Goal: Task Accomplishment & Management: Use online tool/utility

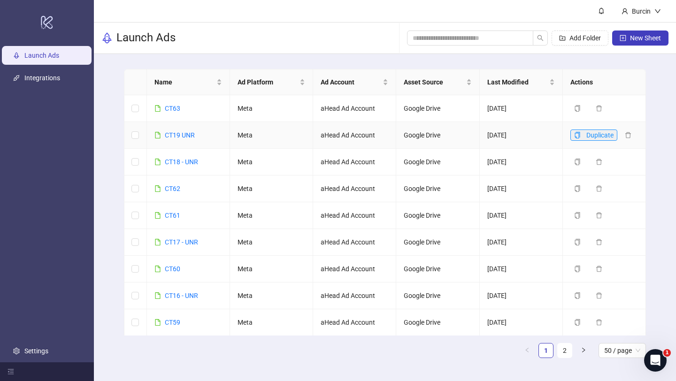
click at [576, 135] on icon "copy" at bounding box center [577, 135] width 7 height 7
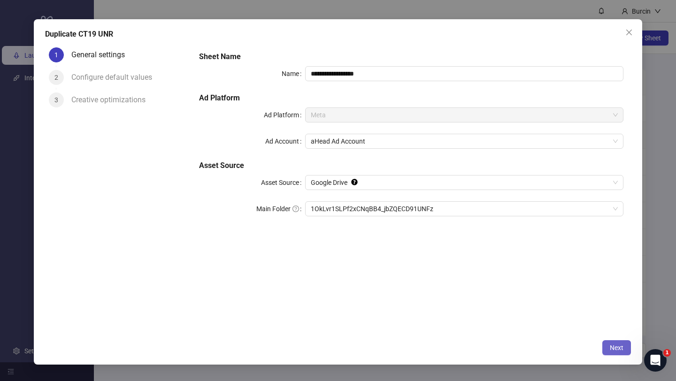
click at [615, 352] on button "Next" at bounding box center [616, 347] width 29 height 15
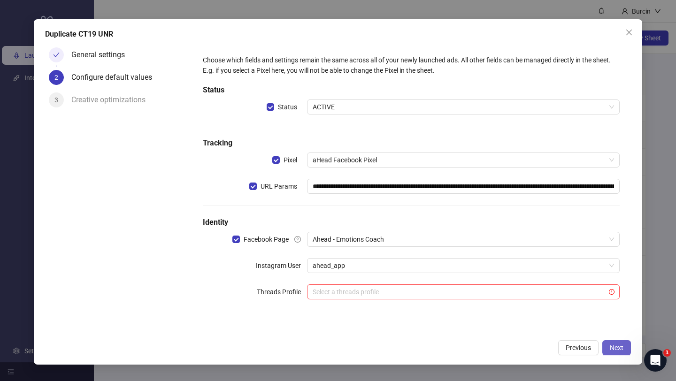
click at [621, 350] on span "Next" at bounding box center [617, 348] width 14 height 8
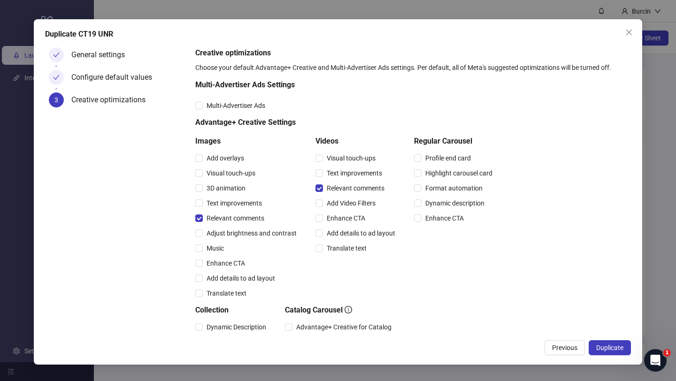
click at [621, 350] on span "Duplicate" at bounding box center [609, 348] width 27 height 8
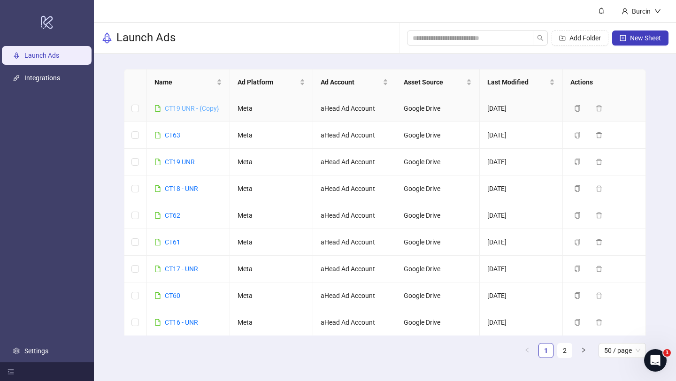
click at [178, 109] on link "CT19 UNR - {Copy}" at bounding box center [192, 109] width 54 height 8
click at [599, 110] on icon "delete" at bounding box center [599, 108] width 7 height 7
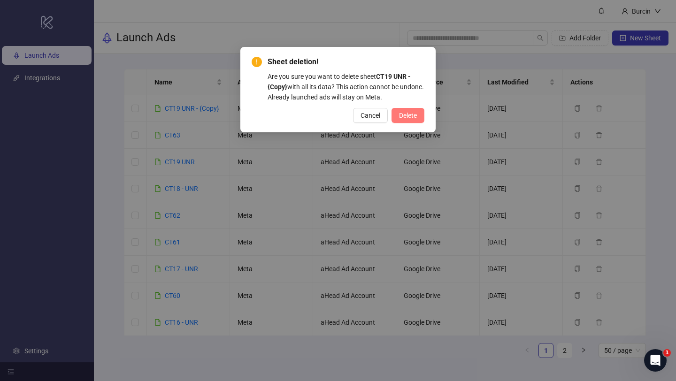
click at [413, 120] on button "Delete" at bounding box center [407, 115] width 33 height 15
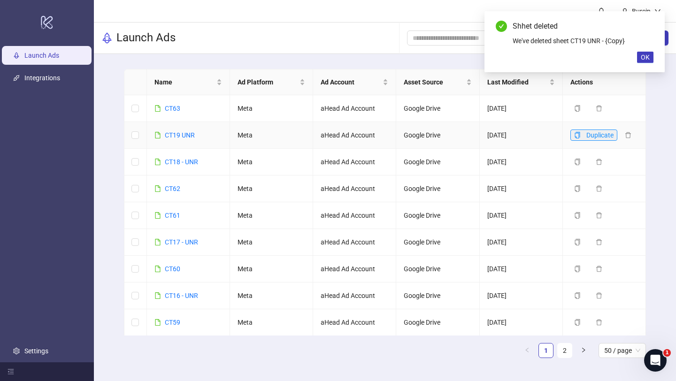
click at [577, 137] on icon "copy" at bounding box center [577, 135] width 7 height 7
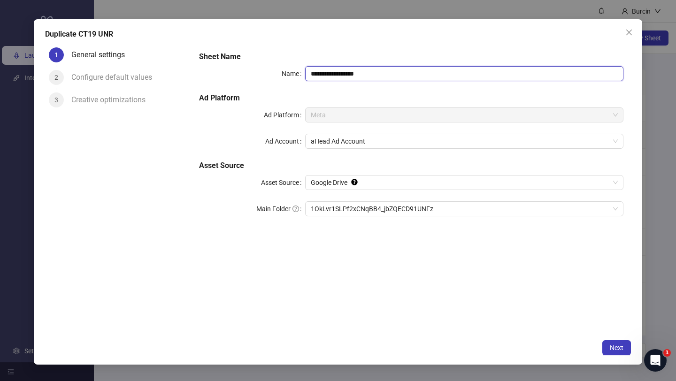
drag, startPoint x: 319, startPoint y: 71, endPoint x: 391, endPoint y: 75, distance: 72.4
click at [391, 75] on input "**********" at bounding box center [464, 73] width 318 height 15
click at [325, 74] on input "**********" at bounding box center [464, 73] width 318 height 15
drag, startPoint x: 342, startPoint y: 73, endPoint x: 391, endPoint y: 73, distance: 48.8
click at [391, 73] on input "**********" at bounding box center [464, 73] width 318 height 15
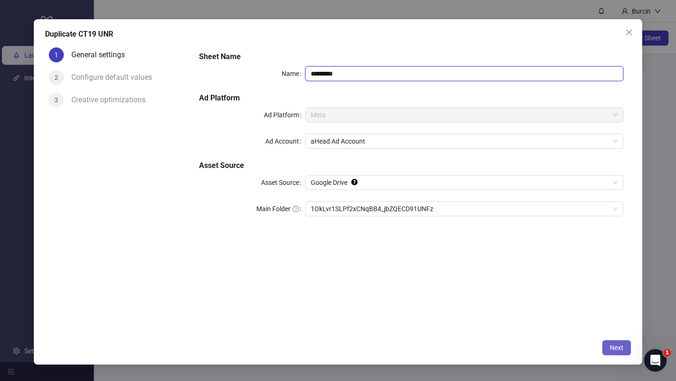
type input "********"
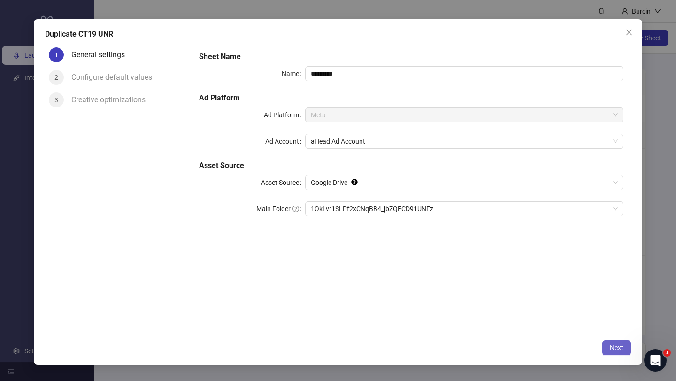
click at [614, 346] on span "Next" at bounding box center [617, 348] width 14 height 8
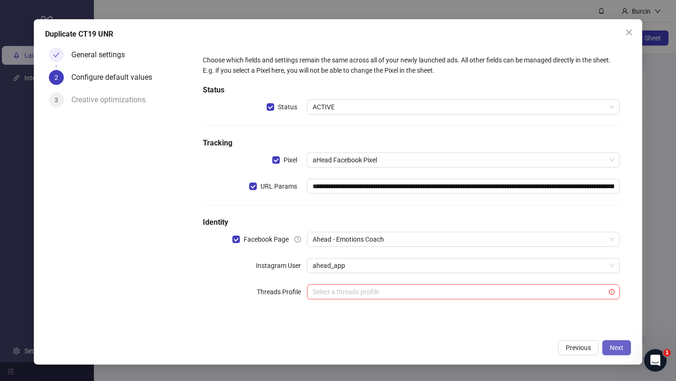
click at [614, 346] on span "Next" at bounding box center [617, 348] width 14 height 8
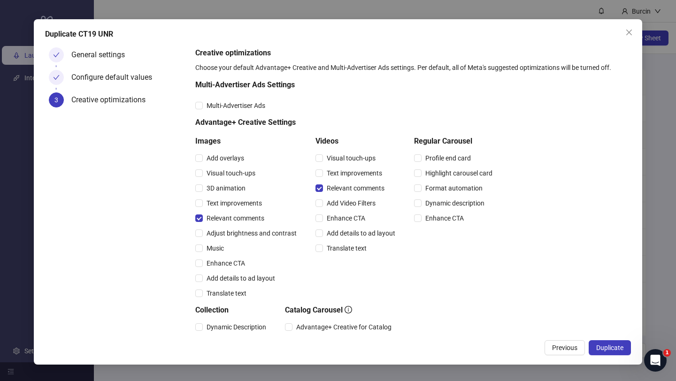
click at [614, 346] on span "Duplicate" at bounding box center [609, 348] width 27 height 8
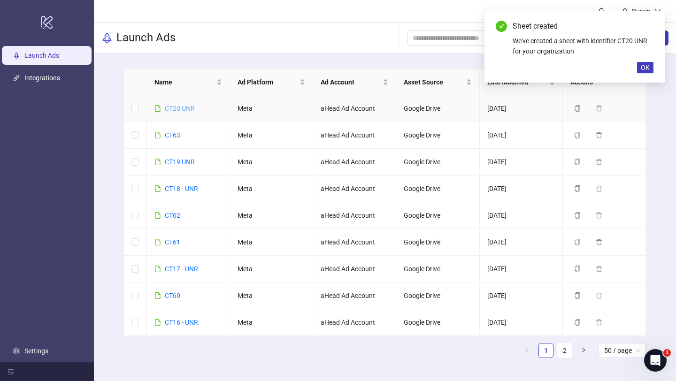
click at [181, 110] on link "CT20 UNR" at bounding box center [180, 109] width 30 height 8
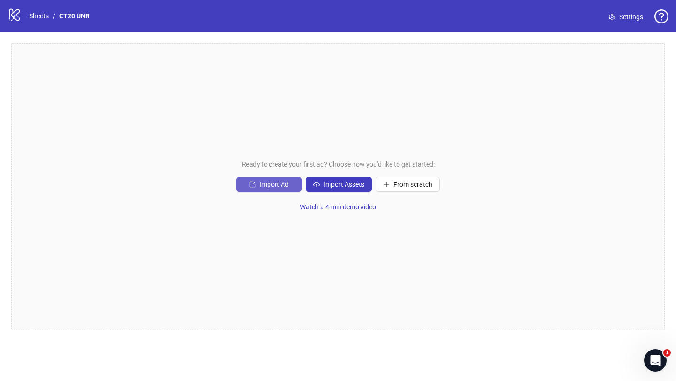
click at [275, 189] on button "Import Ad" at bounding box center [269, 184] width 66 height 15
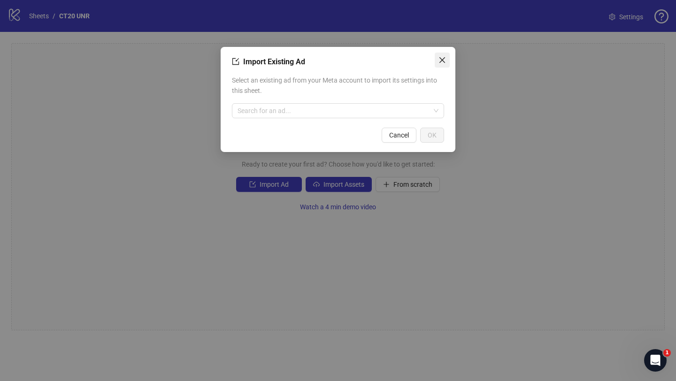
click at [444, 60] on icon "close" at bounding box center [442, 60] width 8 height 8
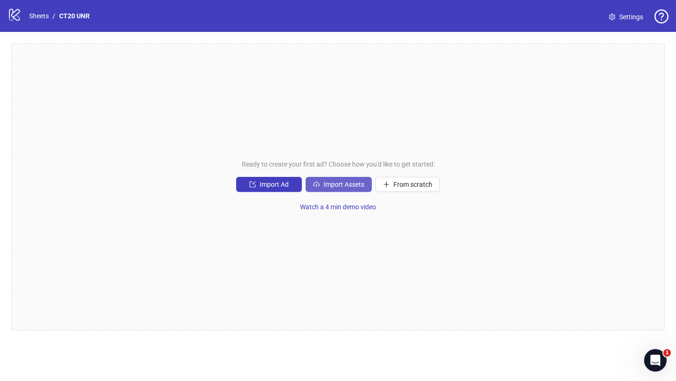
click at [336, 184] on span "Import Assets" at bounding box center [343, 185] width 41 height 8
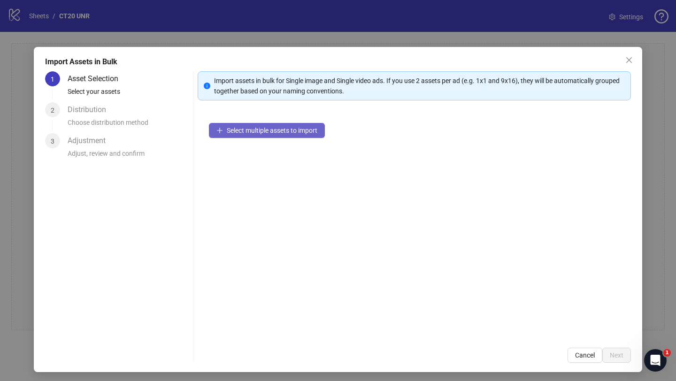
click at [281, 133] on span "Select multiple assets to import" at bounding box center [272, 131] width 91 height 8
click at [579, 365] on div "Import Assets in Bulk 1 Asset Selection Select your assets 2 Distribution Choos…" at bounding box center [338, 209] width 608 height 325
click at [584, 357] on span "Cancel" at bounding box center [585, 356] width 20 height 8
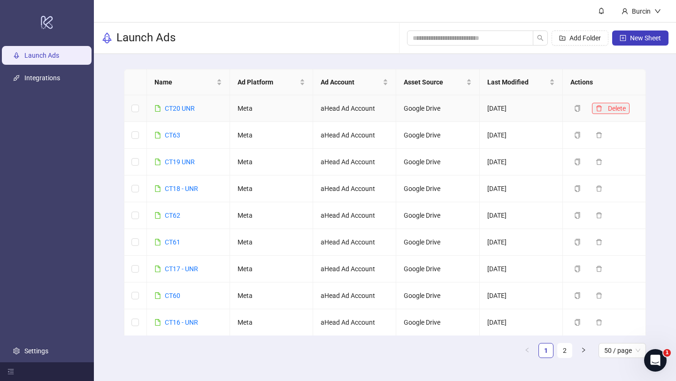
click at [598, 107] on icon "delete" at bounding box center [599, 108] width 6 height 6
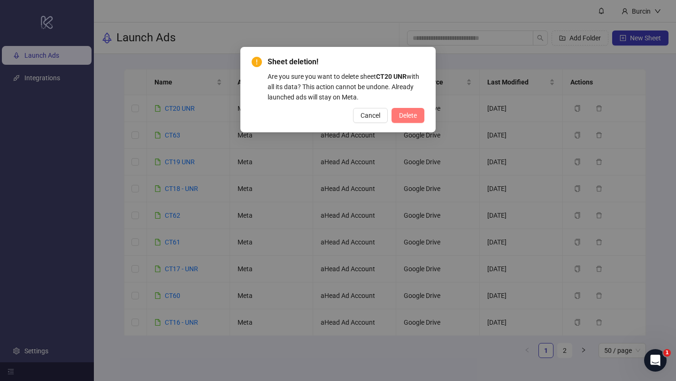
click at [405, 118] on span "Delete" at bounding box center [408, 116] width 18 height 8
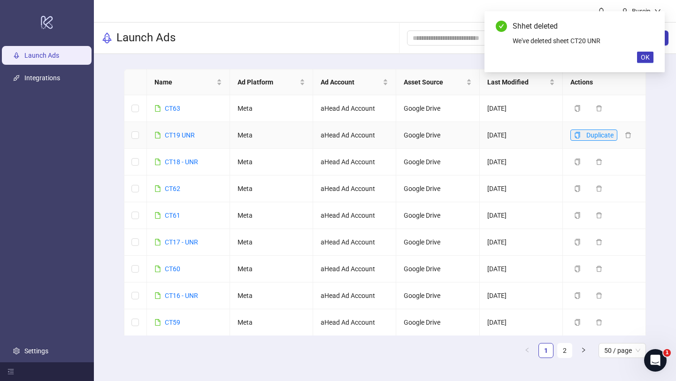
click at [578, 135] on icon "copy" at bounding box center [577, 135] width 7 height 7
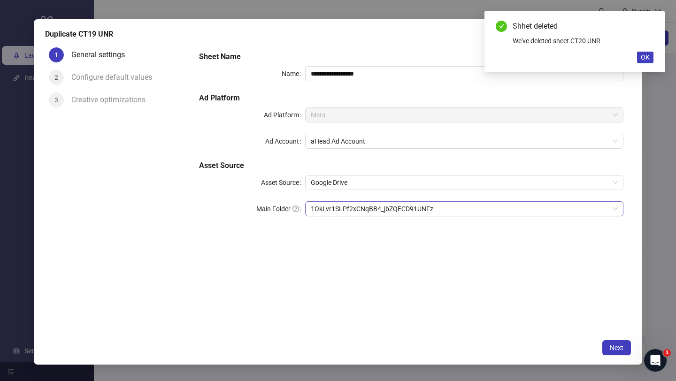
click at [402, 212] on span "1OkLvr1SLPf2xCNqBB4_jbZQECD91UNFz" at bounding box center [464, 209] width 307 height 14
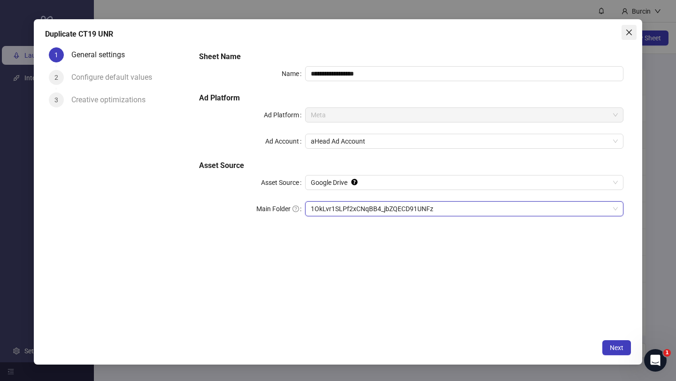
click at [629, 35] on button "Close" at bounding box center [629, 32] width 15 height 15
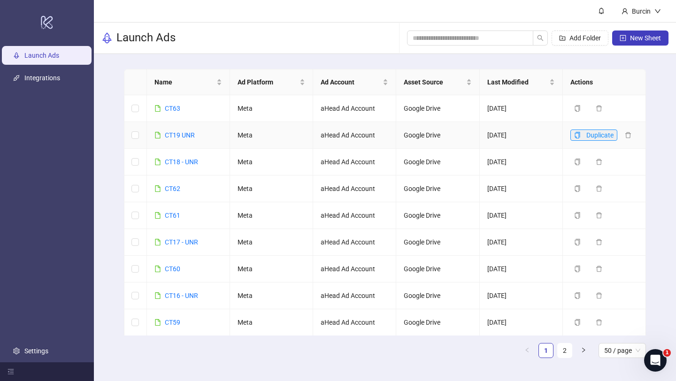
click at [582, 134] on button "Duplicate" at bounding box center [593, 135] width 47 height 11
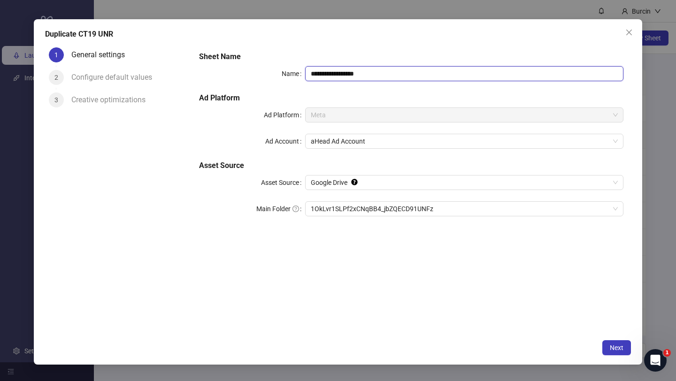
drag, startPoint x: 320, startPoint y: 74, endPoint x: 326, endPoint y: 74, distance: 6.1
click at [326, 74] on input "**********" at bounding box center [464, 73] width 318 height 15
drag, startPoint x: 343, startPoint y: 74, endPoint x: 414, endPoint y: 74, distance: 70.9
click at [414, 74] on input "**********" at bounding box center [464, 73] width 318 height 15
click at [324, 208] on span "1OkLvr1SLPf2xCNqBB4_jbZQECD91UNFz" at bounding box center [464, 209] width 307 height 14
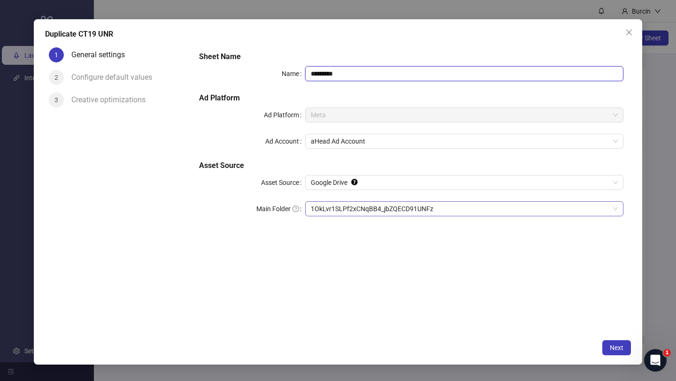
type input "********"
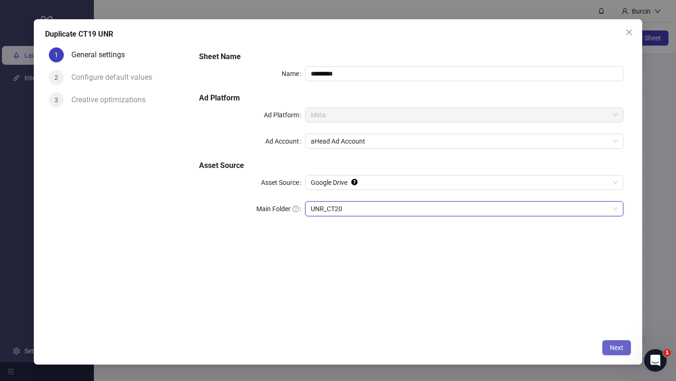
click at [617, 347] on span "Next" at bounding box center [617, 348] width 14 height 8
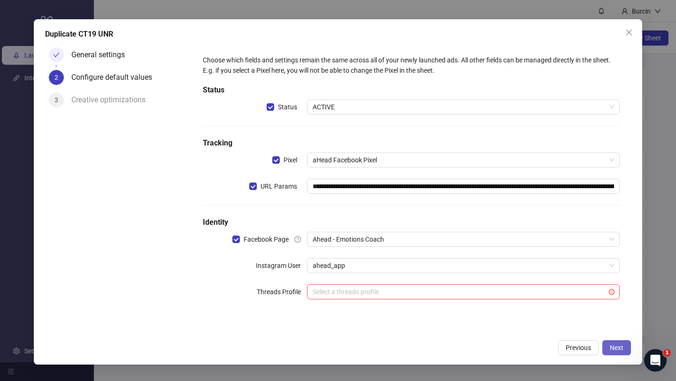
click at [617, 347] on span "Next" at bounding box center [617, 348] width 14 height 8
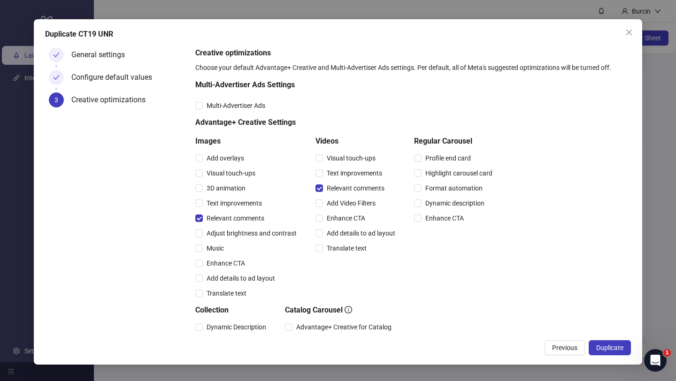
click at [617, 347] on span "Duplicate" at bounding box center [609, 348] width 27 height 8
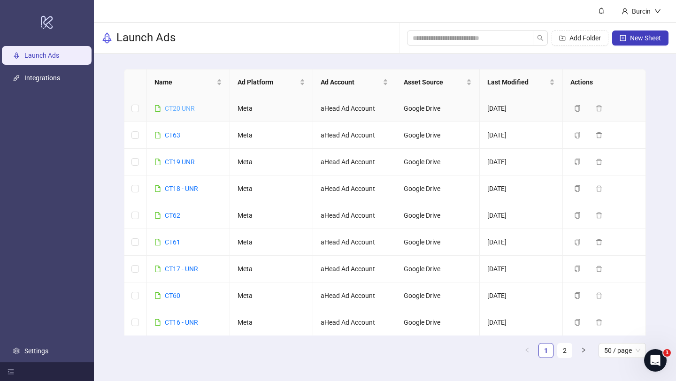
click at [182, 108] on link "CT20 UNR" at bounding box center [180, 109] width 30 height 8
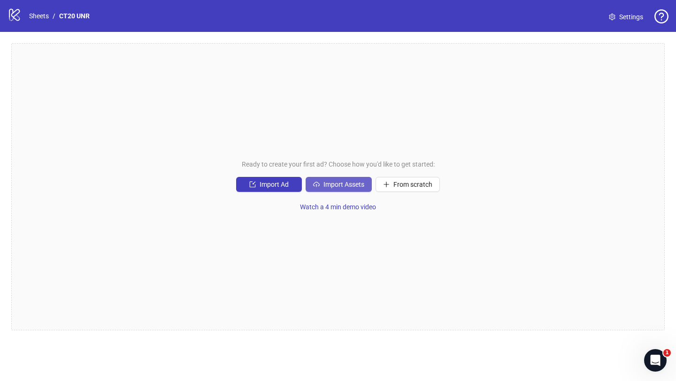
click at [337, 186] on span "Import Assets" at bounding box center [343, 185] width 41 height 8
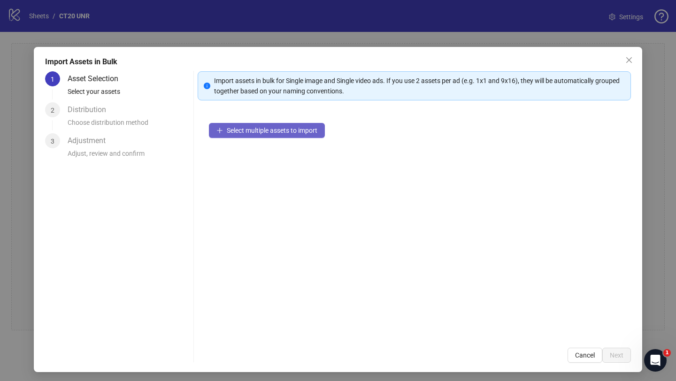
click at [269, 130] on span "Select multiple assets to import" at bounding box center [272, 131] width 91 height 8
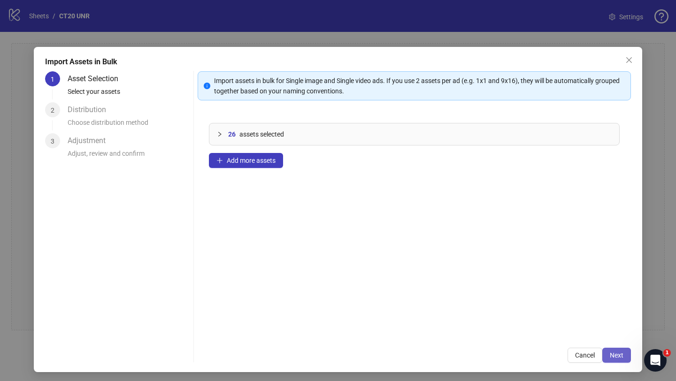
click at [620, 354] on span "Next" at bounding box center [617, 356] width 14 height 8
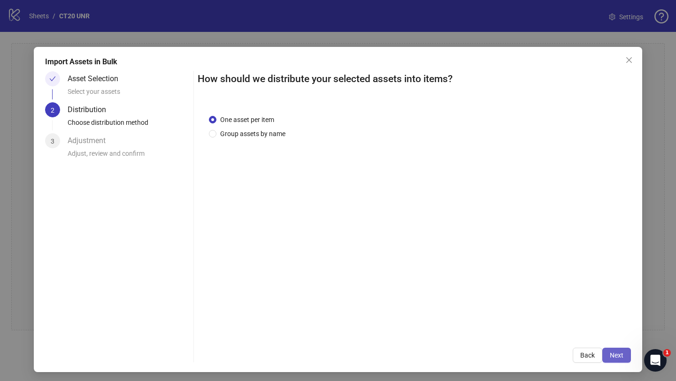
click at [624, 359] on button "Next" at bounding box center [616, 355] width 29 height 15
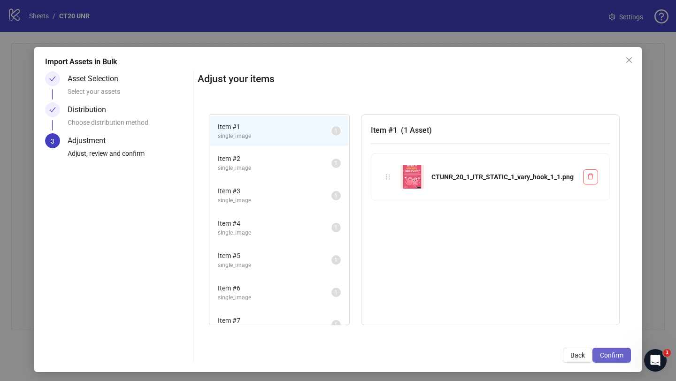
click at [616, 356] on span "Confirm" at bounding box center [611, 356] width 23 height 8
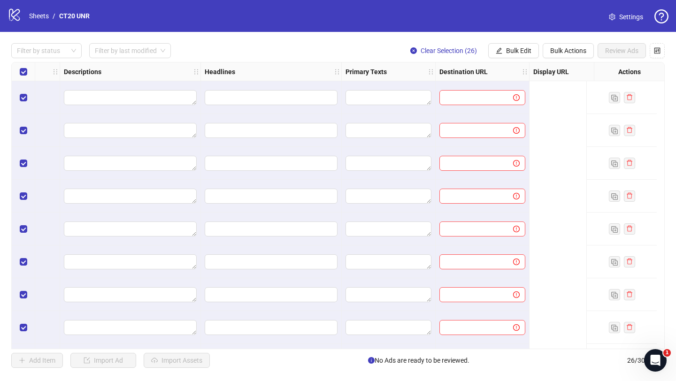
scroll to position [0, 798]
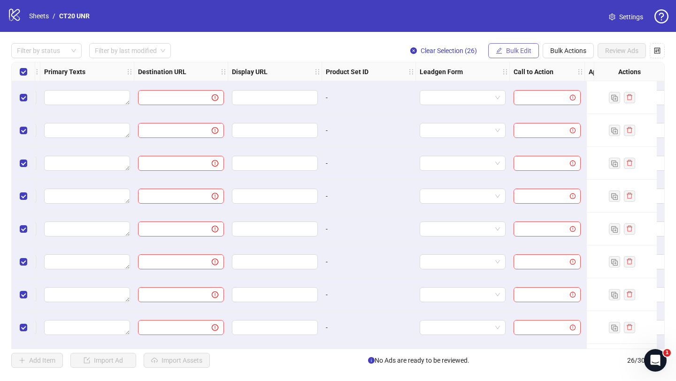
click at [515, 53] on span "Bulk Edit" at bounding box center [518, 51] width 25 height 8
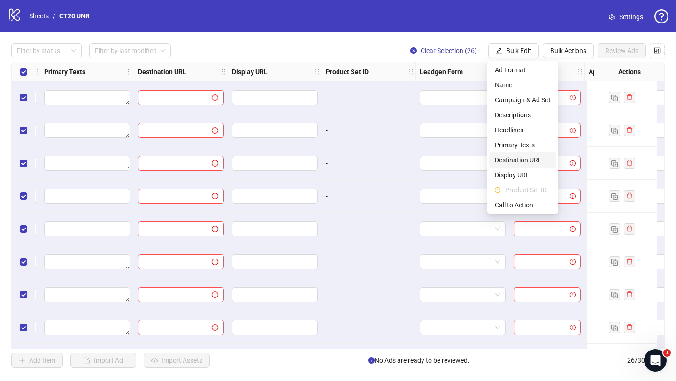
click at [515, 163] on span "Destination URL" at bounding box center [523, 160] width 56 height 10
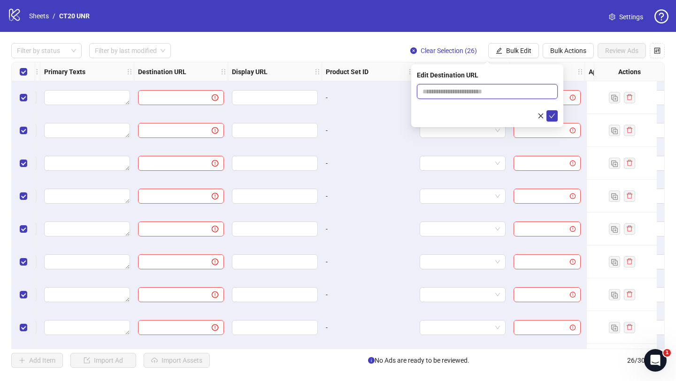
click at [452, 91] on input "text" at bounding box center [483, 91] width 122 height 10
type input "**********"
click at [553, 117] on icon "check" at bounding box center [552, 116] width 7 height 7
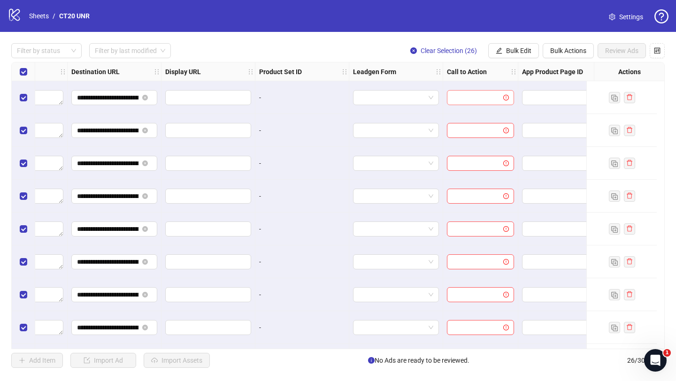
scroll to position [0, 883]
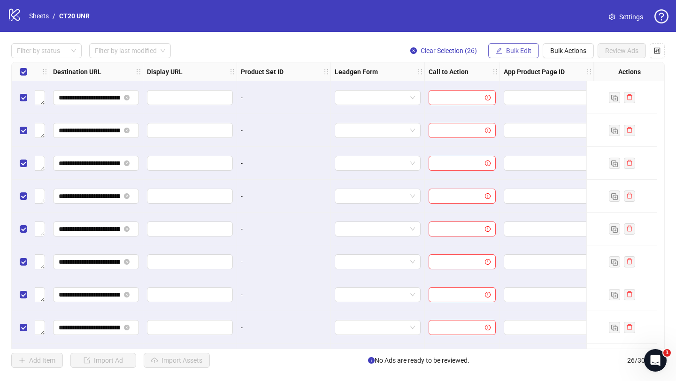
click at [530, 50] on span "Bulk Edit" at bounding box center [518, 51] width 25 height 8
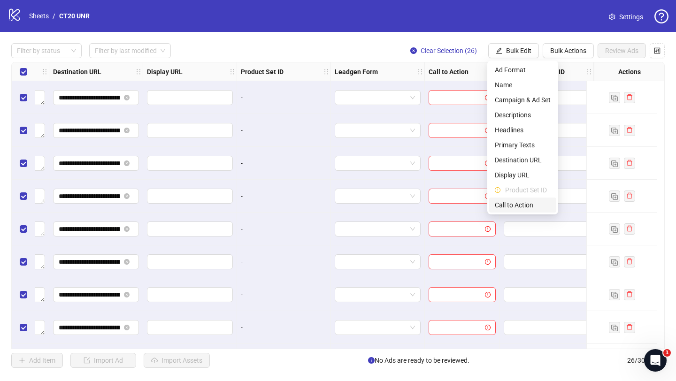
click at [517, 209] on span "Call to Action" at bounding box center [523, 205] width 56 height 10
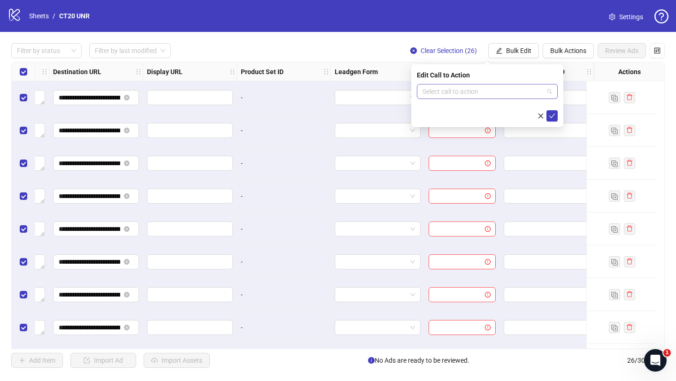
click at [445, 93] on input "search" at bounding box center [482, 91] width 121 height 14
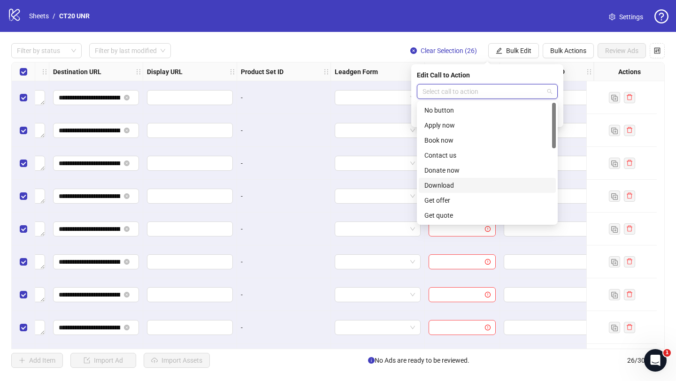
click at [445, 191] on div "Download" at bounding box center [487, 185] width 137 height 15
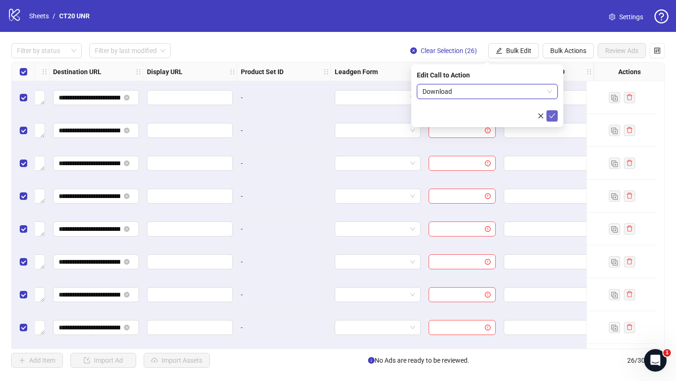
click at [548, 119] on button "submit" at bounding box center [551, 115] width 11 height 11
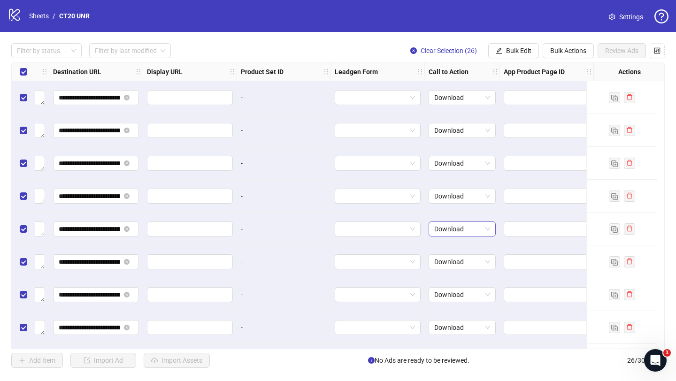
scroll to position [0, 0]
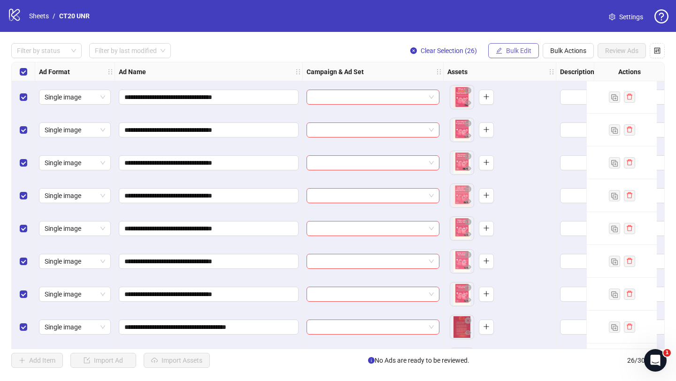
click at [516, 47] on span "Bulk Edit" at bounding box center [518, 51] width 25 height 8
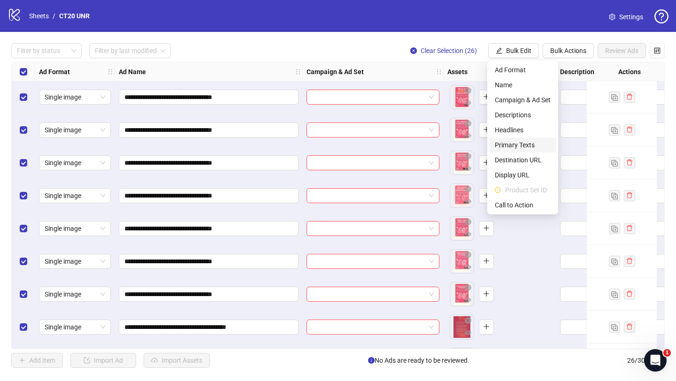
click at [521, 140] on span "Primary Texts" at bounding box center [523, 145] width 56 height 10
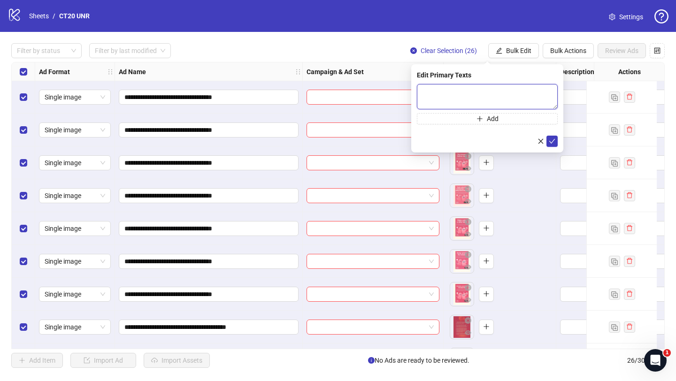
click at [442, 97] on textarea at bounding box center [487, 96] width 141 height 25
paste textarea "**********"
type textarea "**********"
click at [485, 118] on button "Add" at bounding box center [487, 118] width 141 height 11
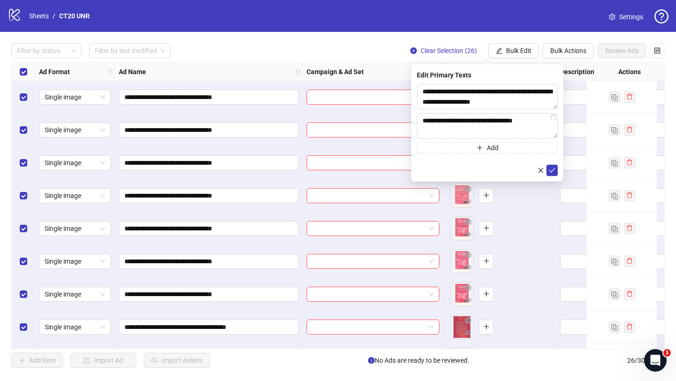
type textarea "**********"
click at [470, 150] on button "Add" at bounding box center [487, 147] width 141 height 11
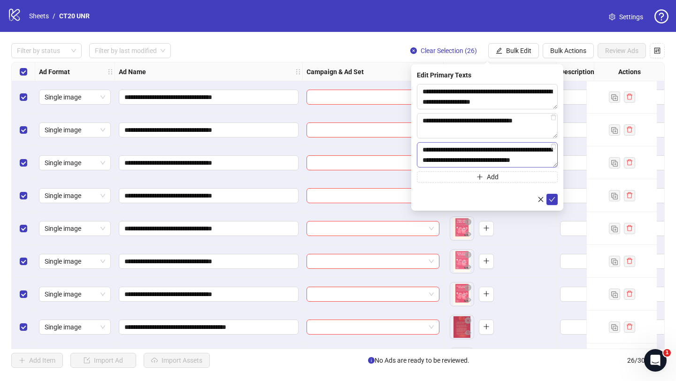
scroll to position [7, 0]
type textarea "**********"
click at [479, 179] on icon "plus" at bounding box center [479, 176] width 0 height 5
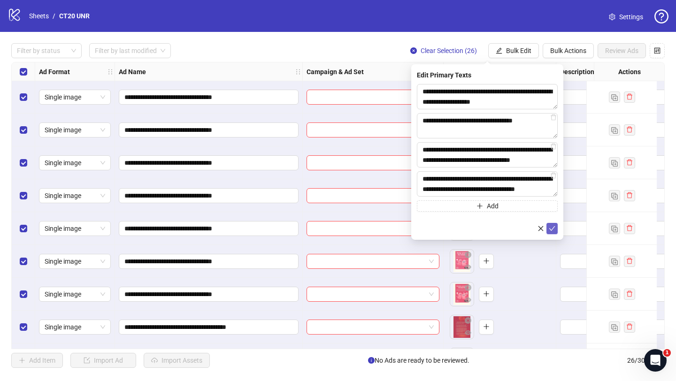
type textarea "**********"
click at [554, 230] on icon "check" at bounding box center [552, 228] width 7 height 7
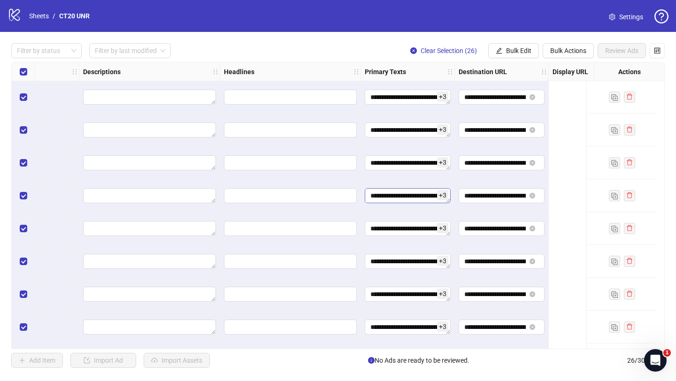
scroll to position [0, 0]
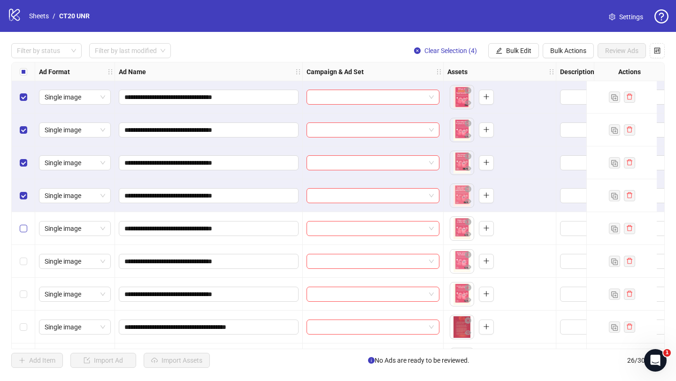
click at [21, 233] on div "Select row 5" at bounding box center [23, 228] width 23 height 33
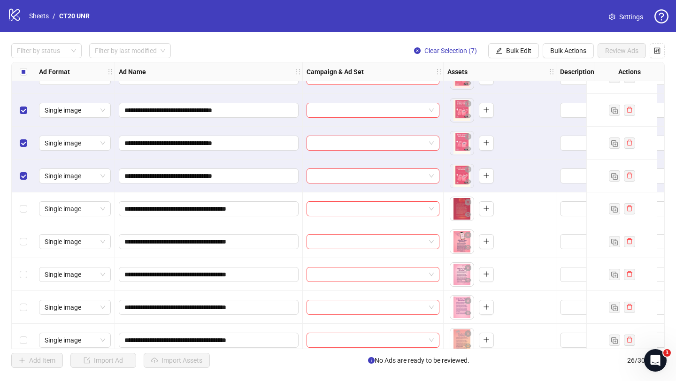
scroll to position [0, 0]
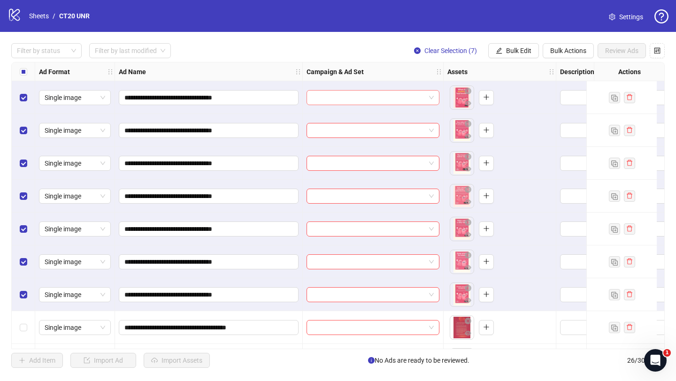
click at [367, 98] on input "search" at bounding box center [368, 98] width 113 height 14
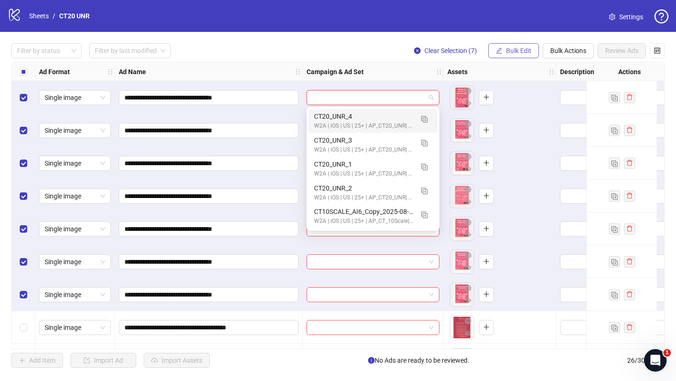
click at [508, 55] on button "Bulk Edit" at bounding box center [513, 50] width 51 height 15
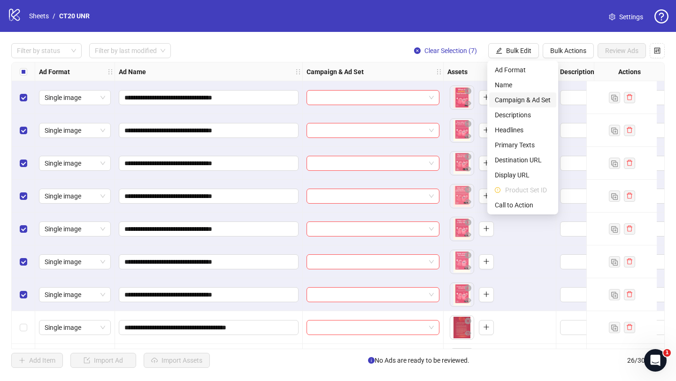
click at [514, 101] on span "Campaign & Ad Set" at bounding box center [523, 100] width 56 height 10
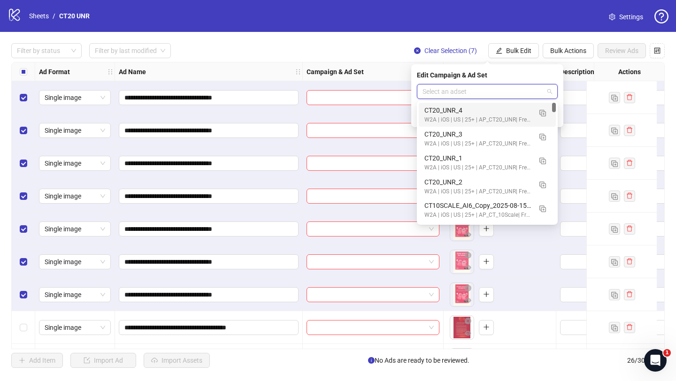
click at [462, 90] on input "search" at bounding box center [482, 91] width 121 height 14
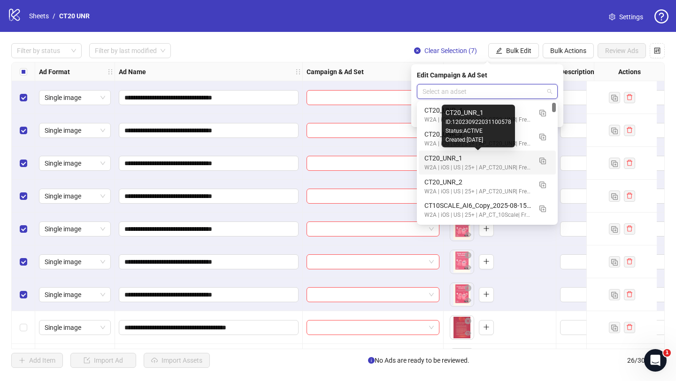
click at [449, 161] on div "CT20_UNR_1" at bounding box center [477, 158] width 107 height 10
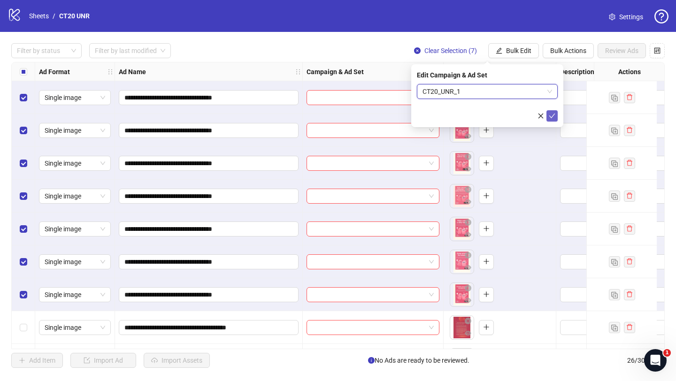
click at [552, 116] on icon "check" at bounding box center [552, 116] width 6 height 5
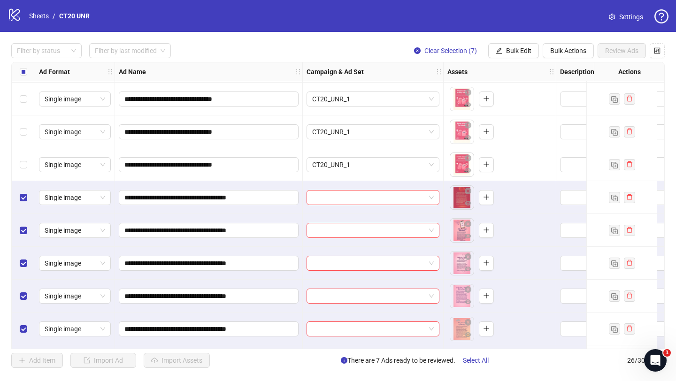
scroll to position [129, 0]
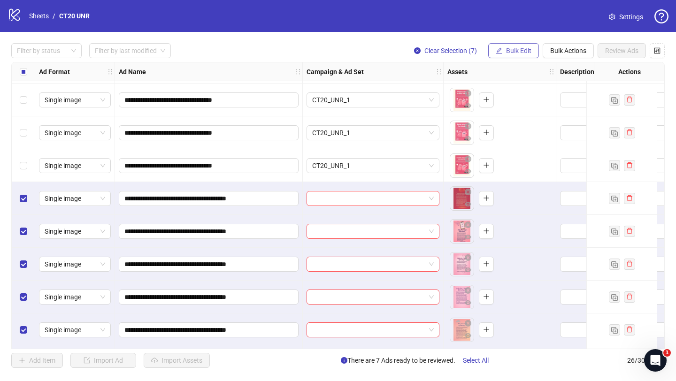
click at [506, 52] on span "Bulk Edit" at bounding box center [518, 51] width 25 height 8
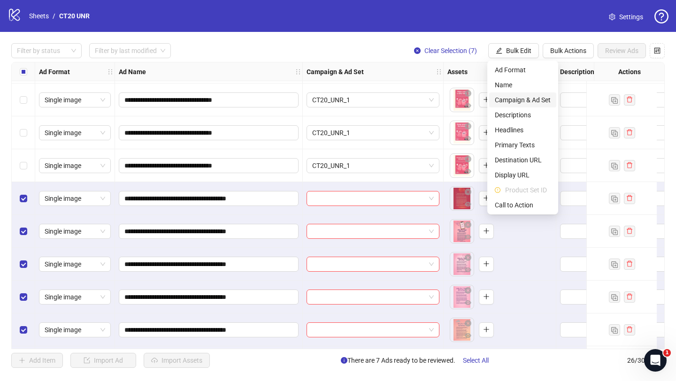
click at [511, 100] on span "Campaign & Ad Set" at bounding box center [523, 100] width 56 height 10
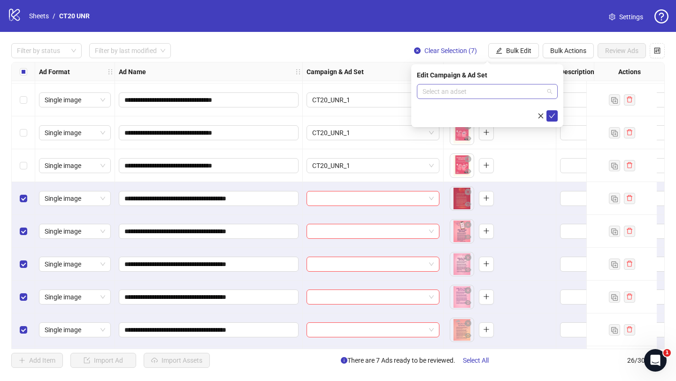
click at [437, 91] on input "search" at bounding box center [482, 91] width 121 height 14
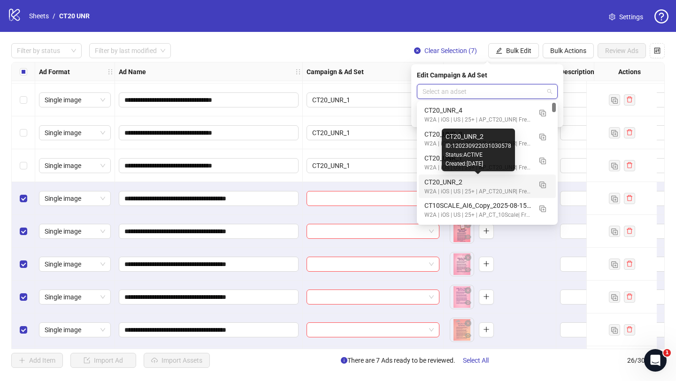
click at [450, 185] on div "CT20_UNR_2" at bounding box center [477, 182] width 107 height 10
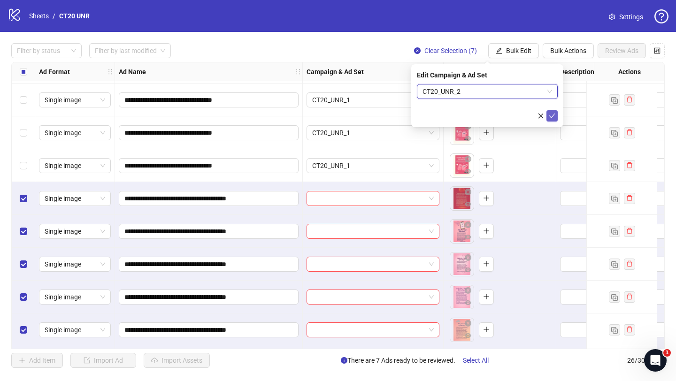
click at [554, 114] on icon "check" at bounding box center [552, 116] width 6 height 5
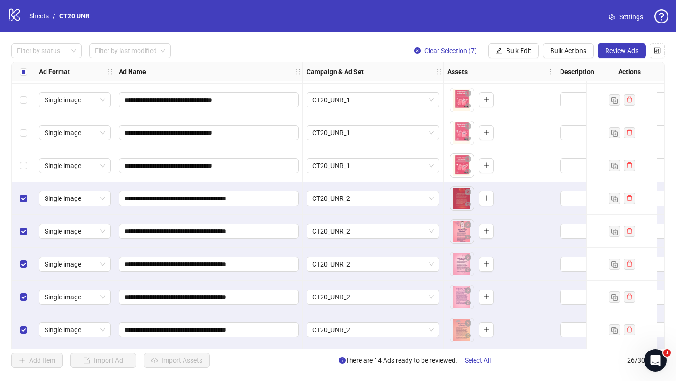
click at [27, 71] on div "Select all rows" at bounding box center [23, 71] width 23 height 19
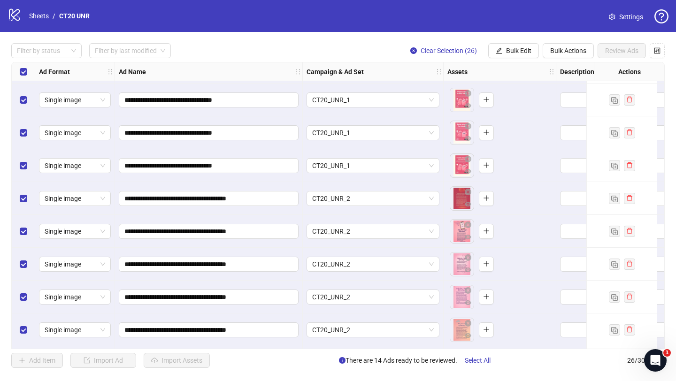
click at [27, 71] on div "Select all rows" at bounding box center [23, 71] width 23 height 19
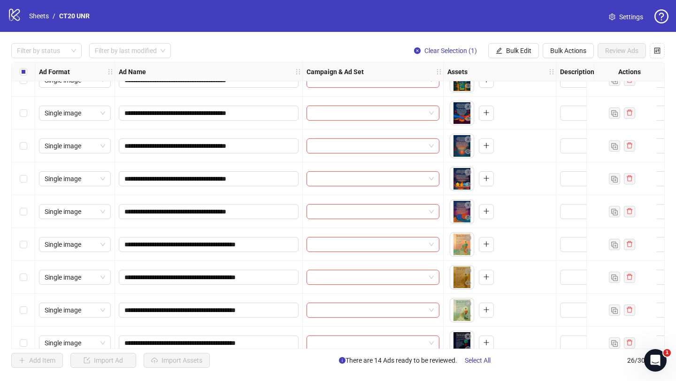
scroll to position [511, 0]
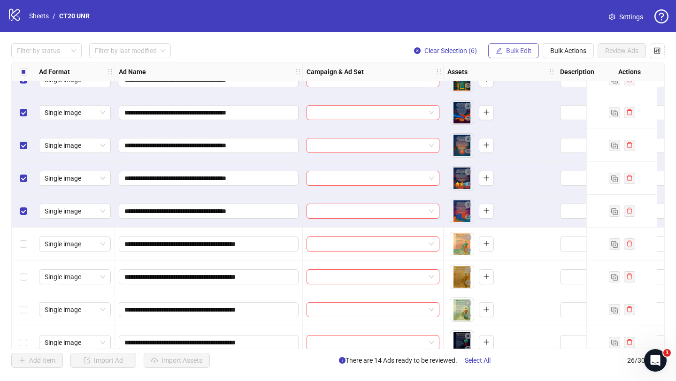
click at [508, 50] on span "Bulk Edit" at bounding box center [518, 51] width 25 height 8
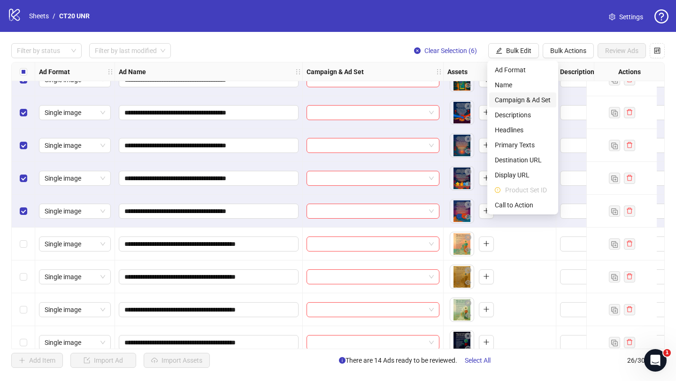
click at [517, 104] on span "Campaign & Ad Set" at bounding box center [523, 100] width 56 height 10
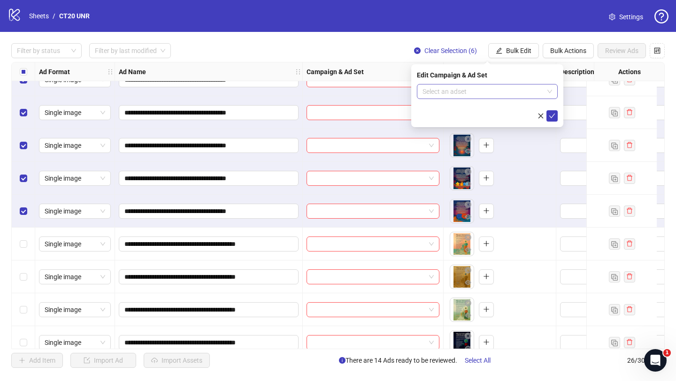
click at [450, 88] on input "search" at bounding box center [482, 91] width 121 height 14
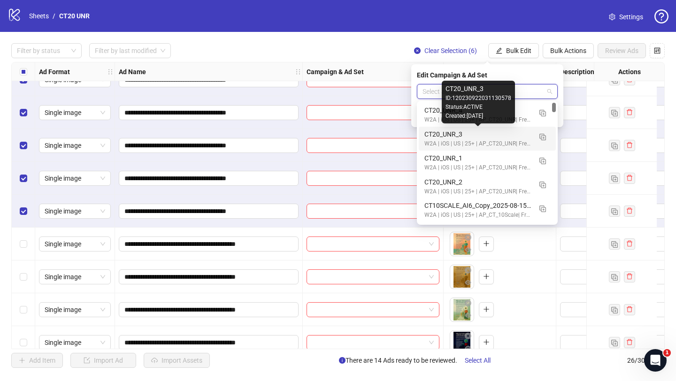
click at [448, 138] on div "CT20_UNR_3" at bounding box center [477, 134] width 107 height 10
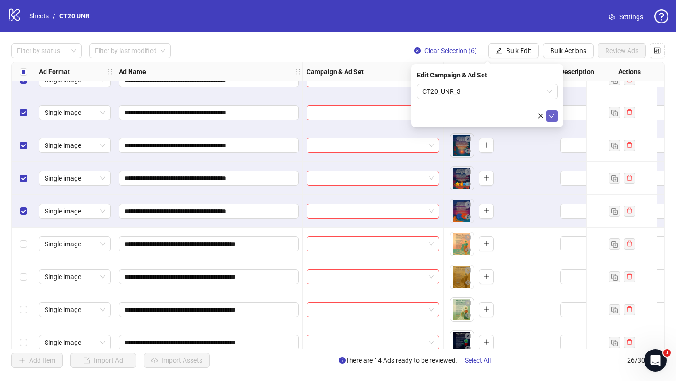
click at [552, 118] on icon "check" at bounding box center [552, 116] width 7 height 7
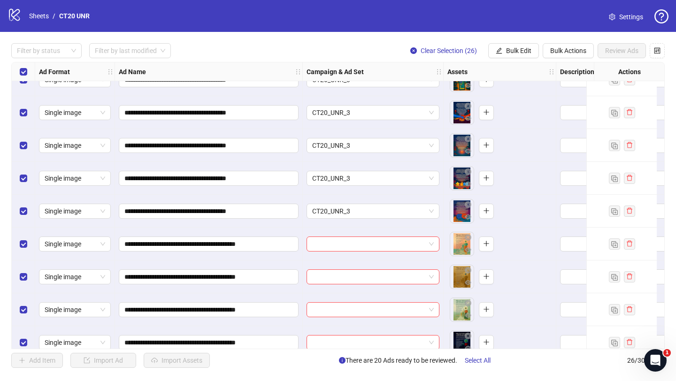
click at [23, 78] on div "Select all rows" at bounding box center [23, 71] width 23 height 19
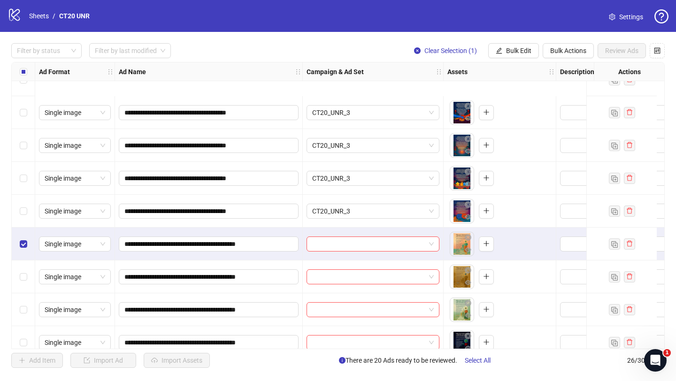
scroll to position [591, 0]
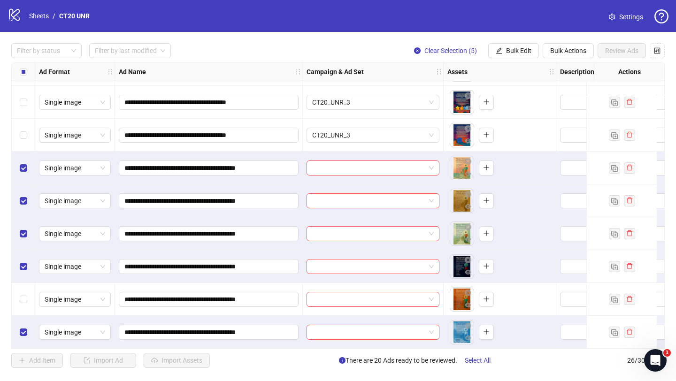
click at [26, 302] on div "Select row 25" at bounding box center [23, 299] width 23 height 33
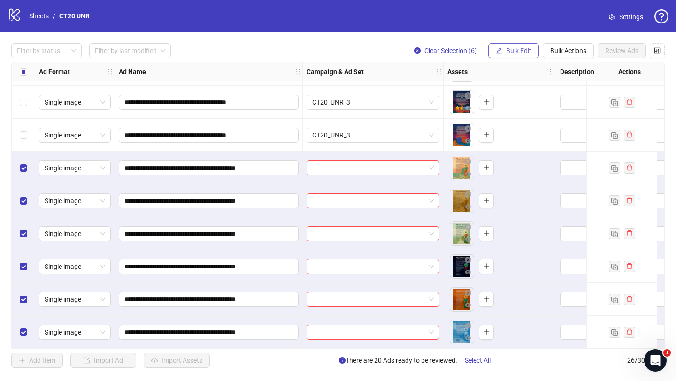
click at [512, 54] on span "Bulk Edit" at bounding box center [518, 51] width 25 height 8
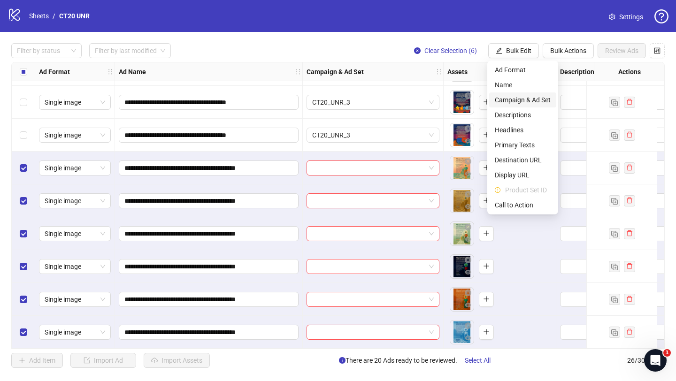
click at [518, 98] on span "Campaign & Ad Set" at bounding box center [523, 100] width 56 height 10
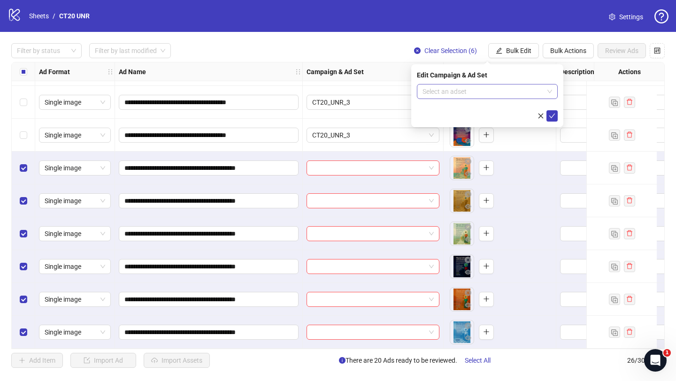
click at [443, 92] on input "search" at bounding box center [482, 91] width 121 height 14
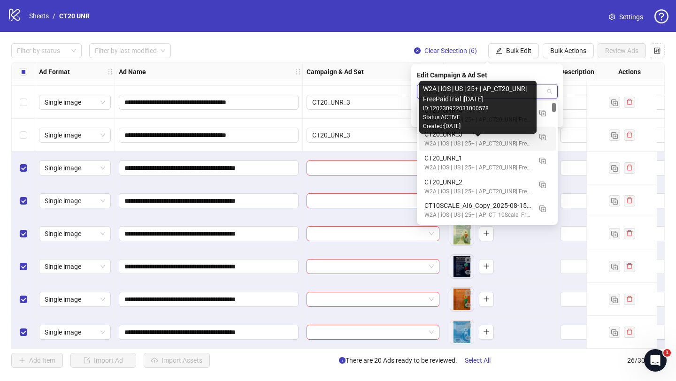
click at [470, 116] on div "Status: ACTIVE" at bounding box center [478, 117] width 110 height 9
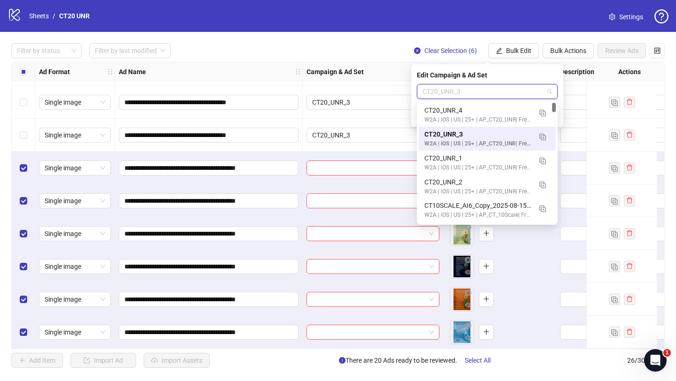
click at [519, 96] on span "CT20_UNR_3" at bounding box center [487, 91] width 130 height 14
click at [475, 114] on div "CT20_UNR_4" at bounding box center [477, 110] width 107 height 10
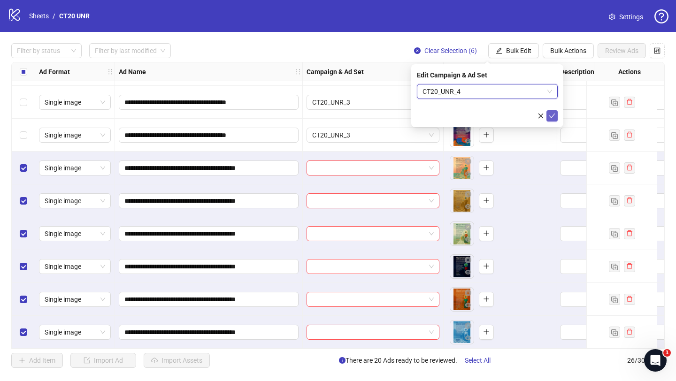
click at [552, 115] on icon "check" at bounding box center [552, 116] width 7 height 7
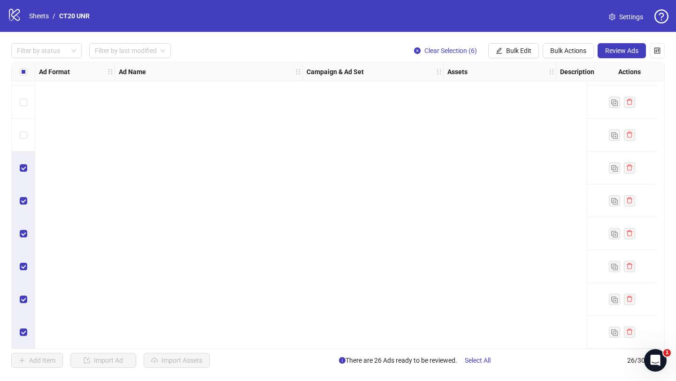
scroll to position [0, 0]
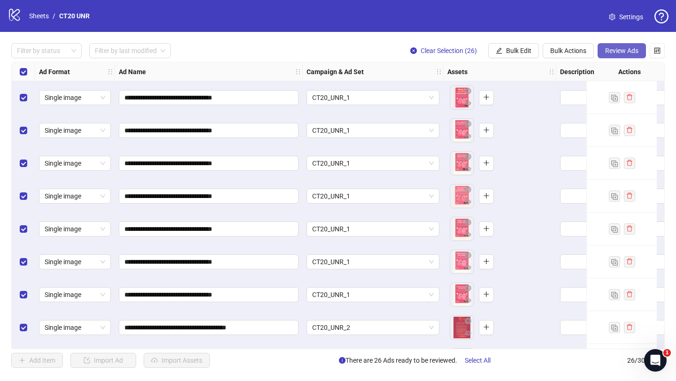
click at [621, 53] on span "Review Ads" at bounding box center [621, 51] width 33 height 8
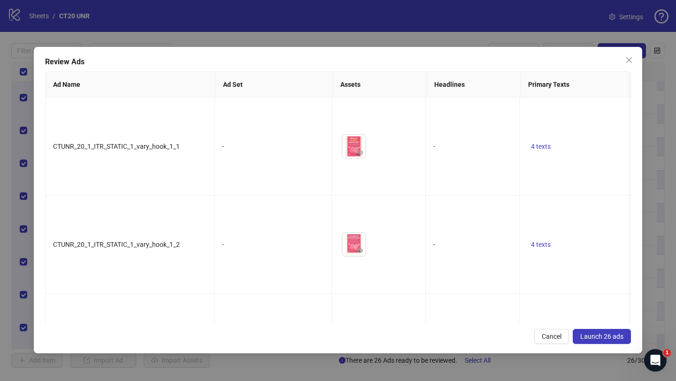
click at [600, 341] on button "Launch 26 ads" at bounding box center [602, 336] width 58 height 15
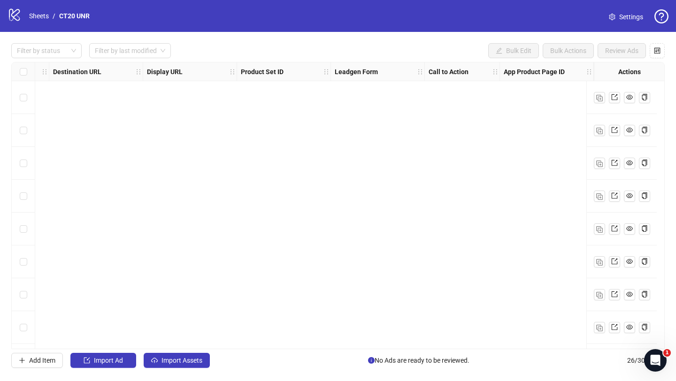
scroll to position [0, 890]
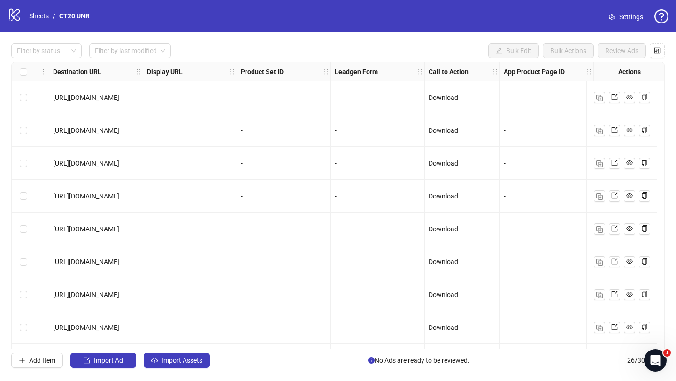
click at [397, 361] on span "No Ads are ready to be reviewed." at bounding box center [418, 360] width 101 height 10
click at [33, 17] on link "Sheets" at bounding box center [38, 16] width 23 height 10
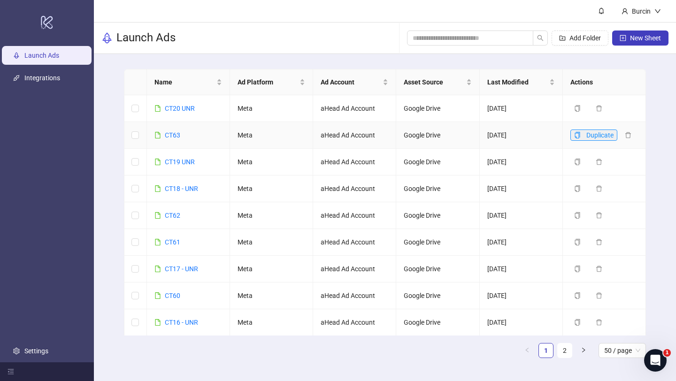
click at [578, 136] on icon "copy" at bounding box center [577, 135] width 5 height 7
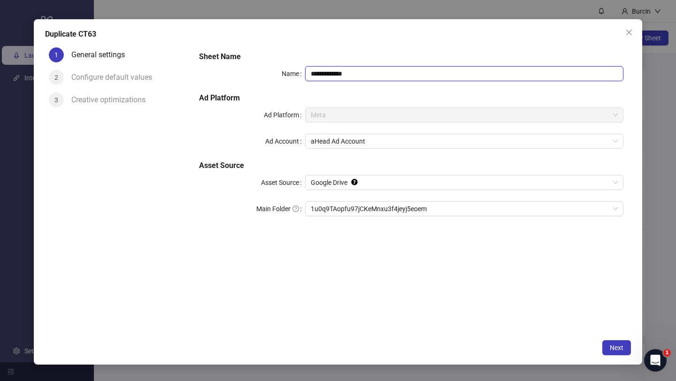
drag, startPoint x: 322, startPoint y: 71, endPoint x: 376, endPoint y: 73, distance: 53.1
click at [376, 73] on input "**********" at bounding box center [464, 73] width 318 height 15
click at [357, 208] on span "1u0q9TAopfu97jCKeMnxu3f4jeyj5eoem" at bounding box center [464, 209] width 307 height 14
type input "****"
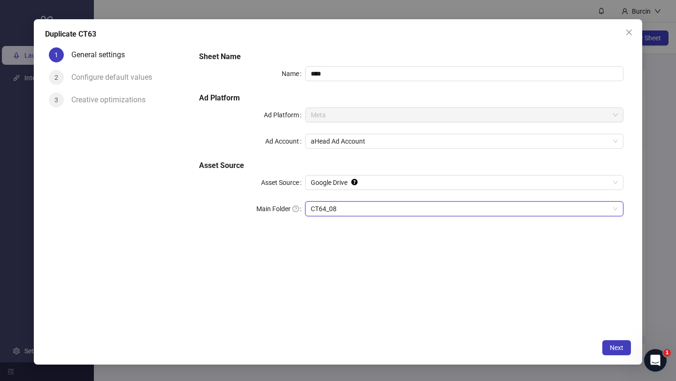
click at [609, 208] on span "CT64_08" at bounding box center [464, 209] width 307 height 14
click at [375, 209] on span "CT64_08" at bounding box center [464, 209] width 307 height 14
click at [616, 350] on span "Next" at bounding box center [617, 348] width 14 height 8
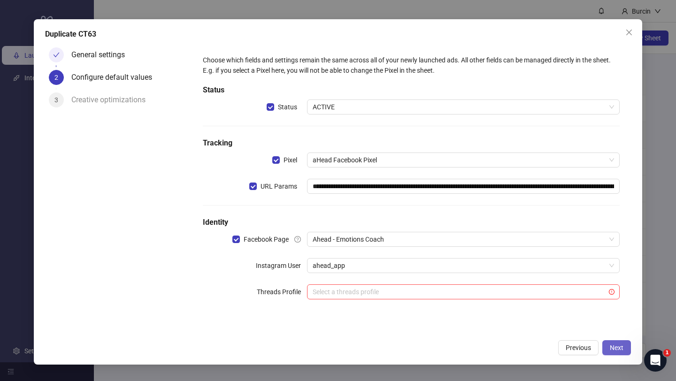
click at [616, 350] on span "Next" at bounding box center [617, 348] width 14 height 8
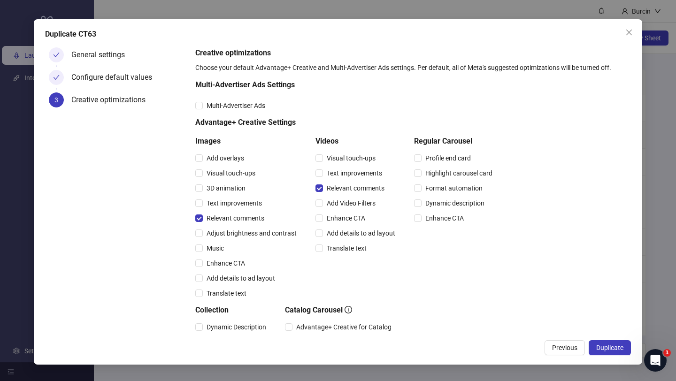
click at [616, 350] on span "Duplicate" at bounding box center [609, 348] width 27 height 8
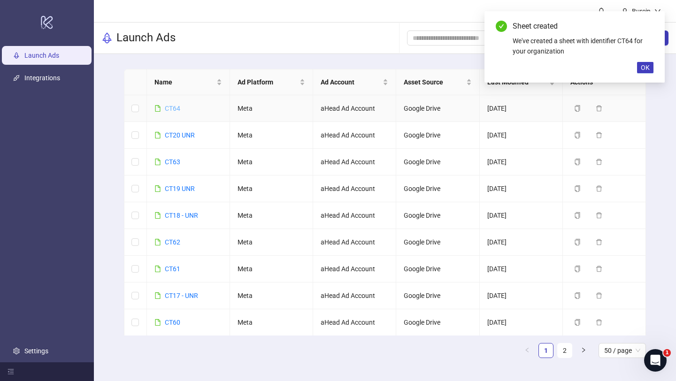
click at [172, 109] on link "CT64" at bounding box center [172, 109] width 15 height 8
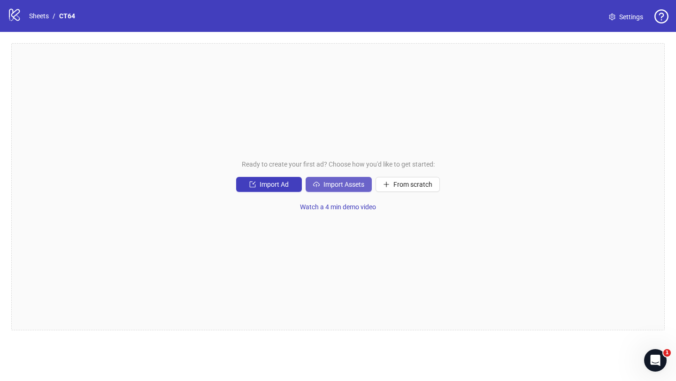
click at [348, 186] on span "Import Assets" at bounding box center [343, 185] width 41 height 8
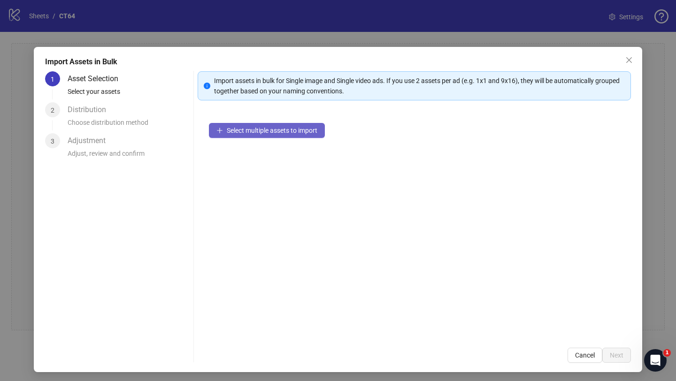
click at [271, 130] on span "Select multiple assets to import" at bounding box center [272, 131] width 91 height 8
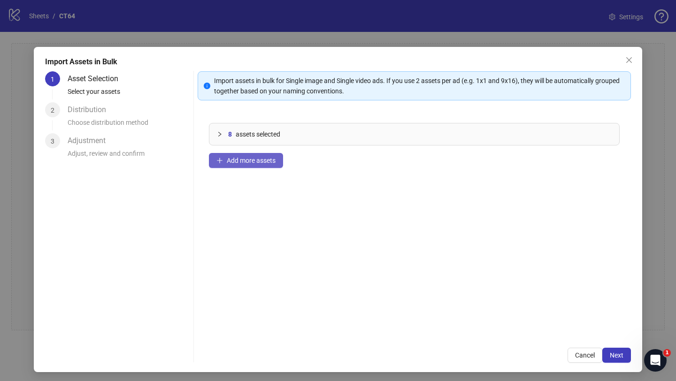
click at [258, 162] on span "Add more assets" at bounding box center [251, 161] width 49 height 8
click at [255, 158] on span "Add more assets" at bounding box center [251, 161] width 49 height 8
click at [257, 162] on span "Add more assets" at bounding box center [251, 161] width 49 height 8
click at [240, 161] on span "Add more assets" at bounding box center [251, 161] width 49 height 8
click at [249, 166] on button "Add more assets" at bounding box center [246, 160] width 74 height 15
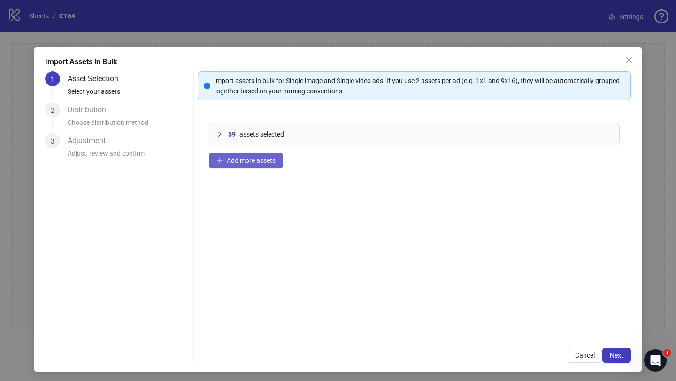
click at [231, 167] on button "Add more assets" at bounding box center [246, 160] width 74 height 15
click at [254, 158] on span "Add more assets" at bounding box center [251, 161] width 49 height 8
click at [615, 357] on span "Next" at bounding box center [617, 356] width 14 height 8
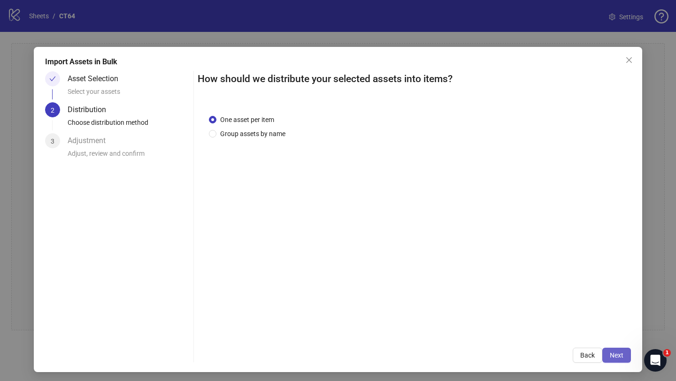
click at [617, 356] on span "Next" at bounding box center [617, 356] width 14 height 8
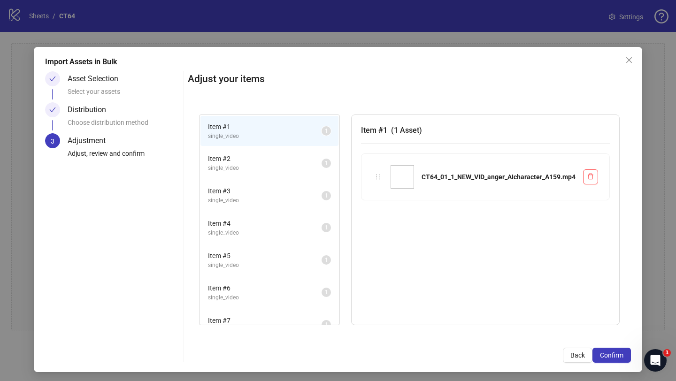
click at [617, 356] on span "Confirm" at bounding box center [611, 356] width 23 height 8
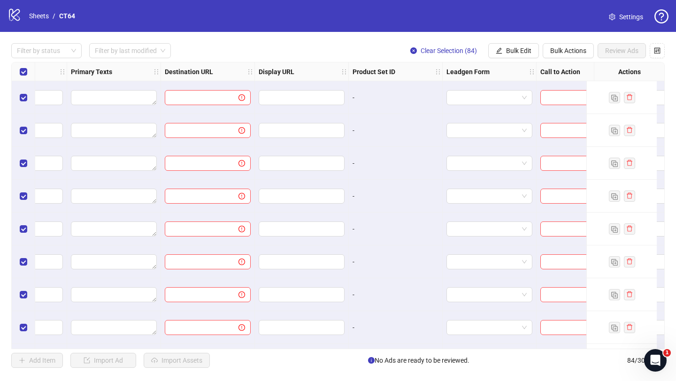
scroll to position [0, 890]
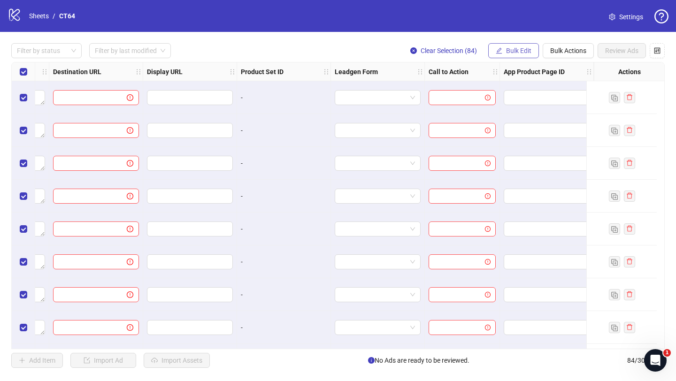
click at [516, 50] on span "Bulk Edit" at bounding box center [518, 51] width 25 height 8
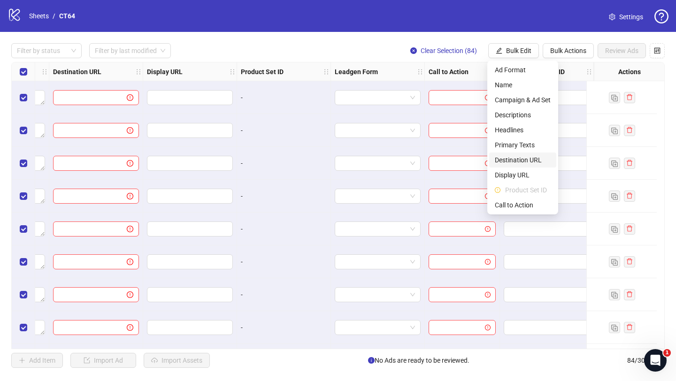
click at [514, 158] on span "Destination URL" at bounding box center [523, 160] width 56 height 10
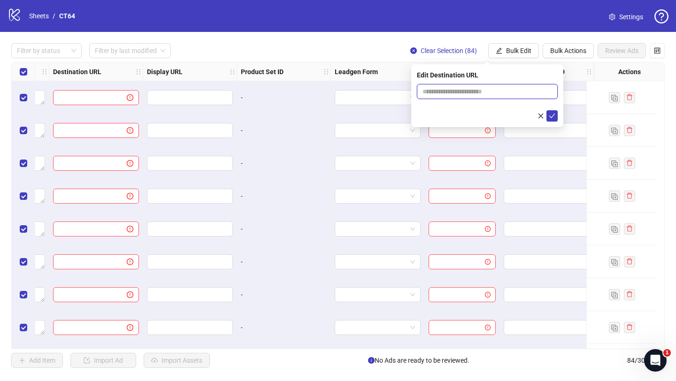
click at [437, 87] on input "text" at bounding box center [483, 91] width 122 height 10
type input "**********"
click at [552, 117] on icon "check" at bounding box center [552, 116] width 7 height 7
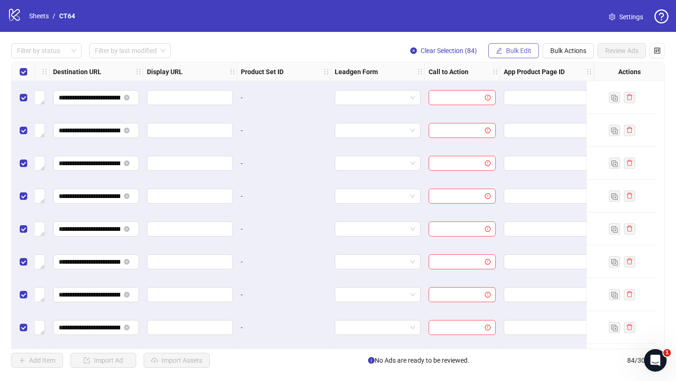
click at [513, 48] on span "Bulk Edit" at bounding box center [518, 51] width 25 height 8
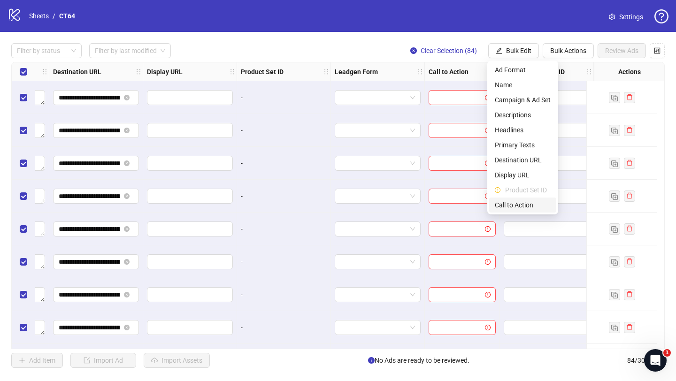
click at [514, 208] on span "Call to Action" at bounding box center [523, 205] width 56 height 10
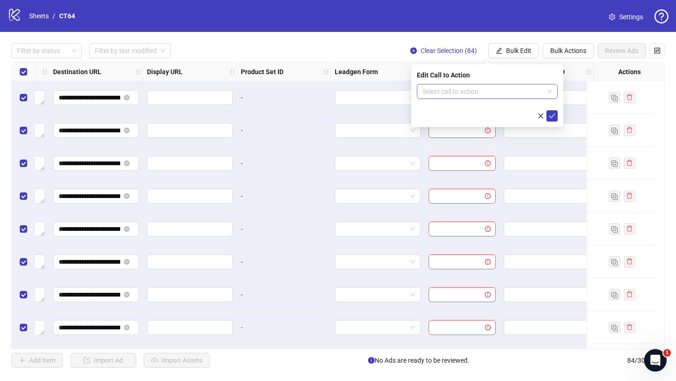
click at [457, 91] on input "search" at bounding box center [482, 91] width 121 height 14
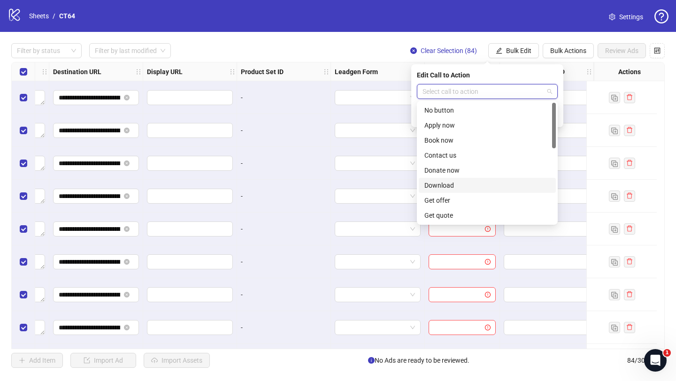
click at [447, 184] on div "Download" at bounding box center [487, 185] width 126 height 10
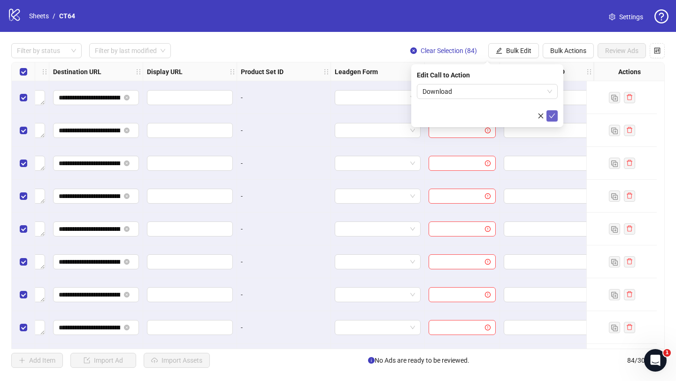
click at [552, 114] on icon "check" at bounding box center [552, 116] width 7 height 7
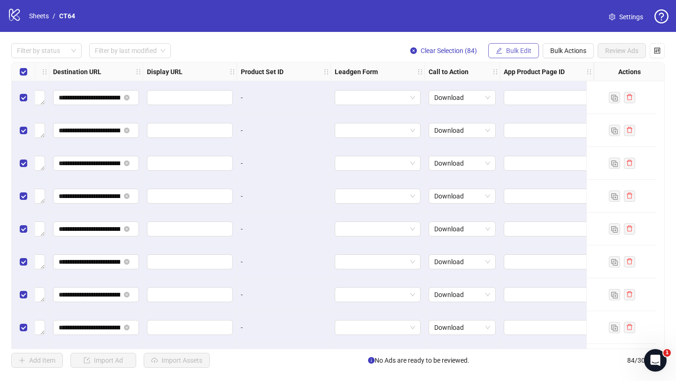
click at [507, 49] on span "Bulk Edit" at bounding box center [518, 51] width 25 height 8
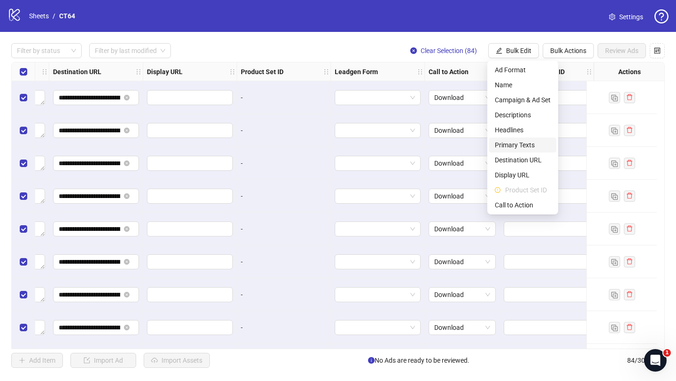
click at [509, 145] on span "Primary Texts" at bounding box center [523, 145] width 56 height 10
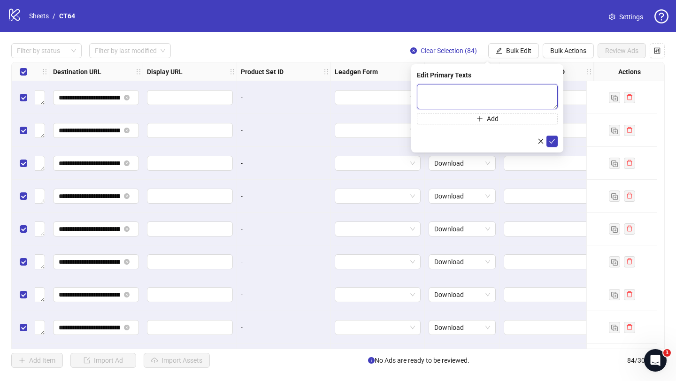
click at [434, 98] on textarea at bounding box center [487, 96] width 141 height 25
paste textarea "**********"
type textarea "**********"
click at [459, 117] on button "Add" at bounding box center [487, 118] width 141 height 11
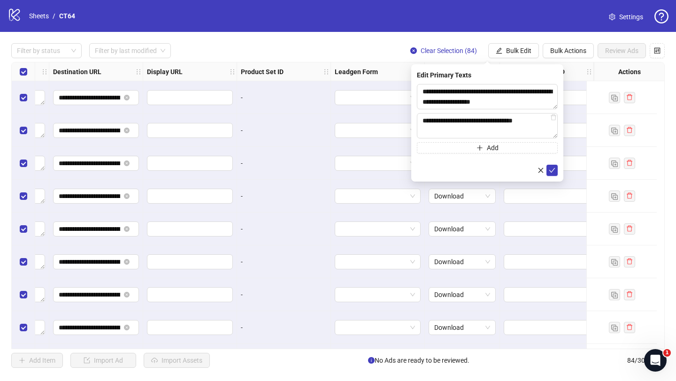
type textarea "**********"
click at [437, 149] on button "Add" at bounding box center [487, 147] width 141 height 11
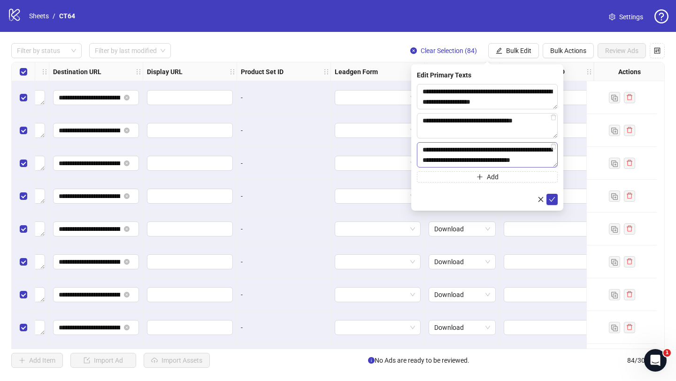
scroll to position [7, 0]
type textarea "**********"
click at [460, 177] on button "Add" at bounding box center [487, 176] width 141 height 11
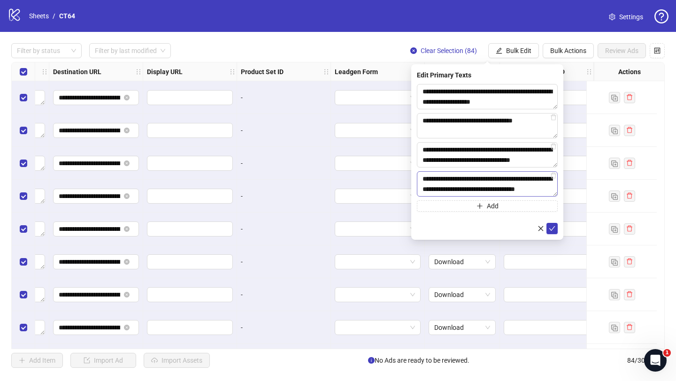
scroll to position [0, 0]
type textarea "**********"
click at [552, 230] on icon "check" at bounding box center [552, 228] width 7 height 7
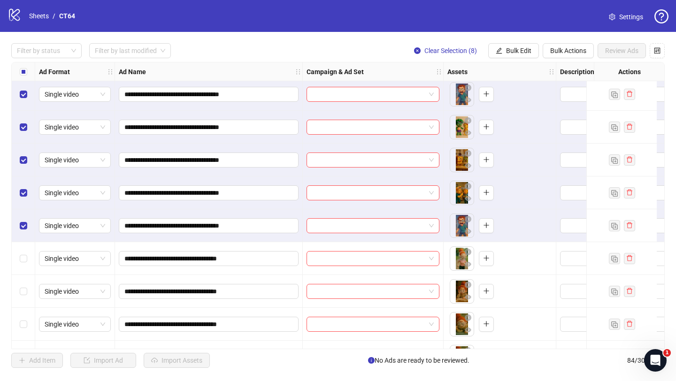
scroll to position [102, 56]
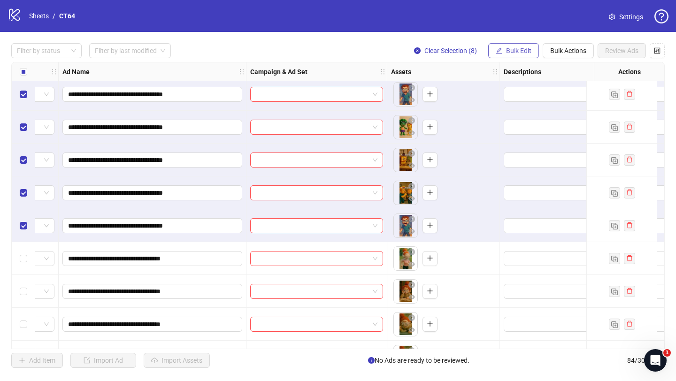
click at [504, 56] on button "Bulk Edit" at bounding box center [513, 50] width 51 height 15
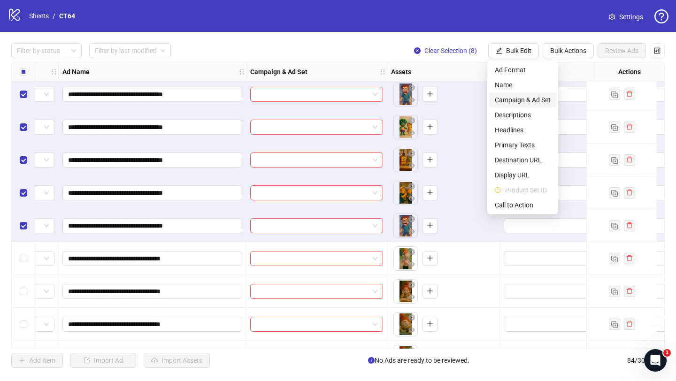
click at [508, 105] on span "Campaign & Ad Set" at bounding box center [523, 100] width 56 height 10
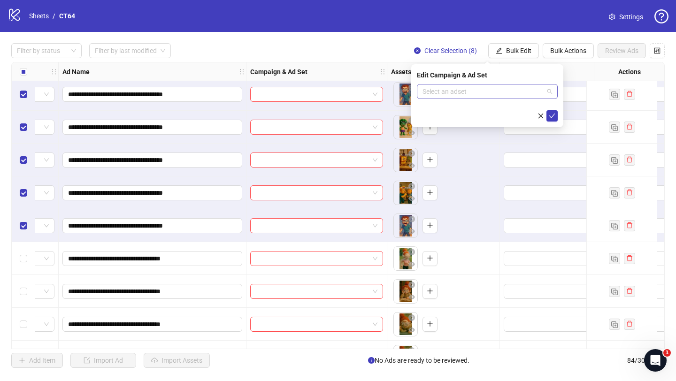
click at [456, 98] on input "search" at bounding box center [482, 91] width 121 height 14
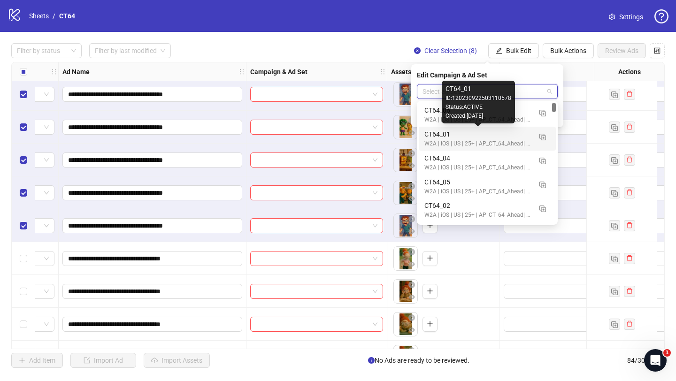
click at [437, 138] on div "CT64_01" at bounding box center [477, 134] width 107 height 10
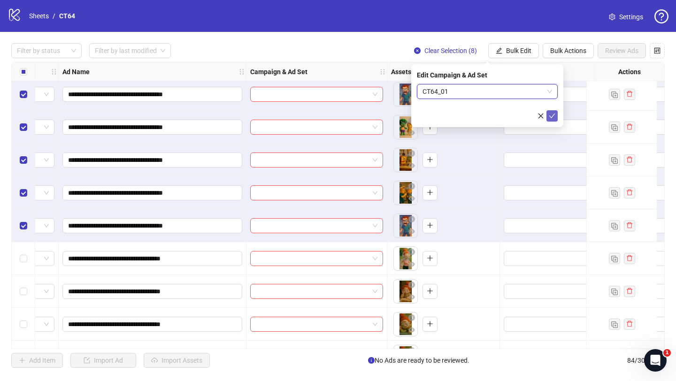
click at [553, 115] on icon "check" at bounding box center [552, 116] width 7 height 7
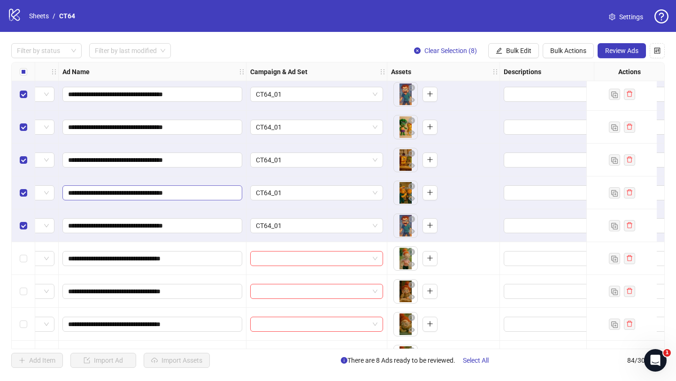
scroll to position [102, 0]
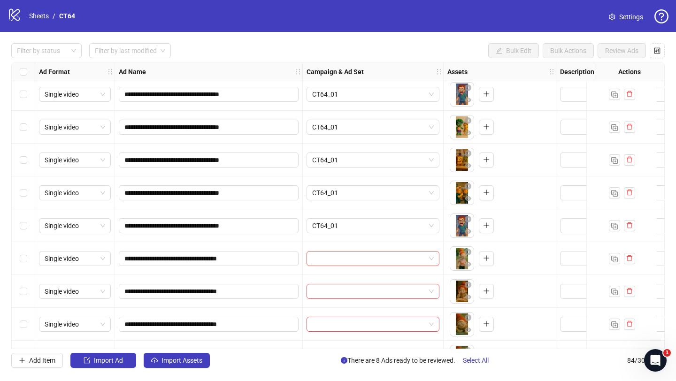
click at [23, 264] on div "Select row 9" at bounding box center [23, 258] width 23 height 33
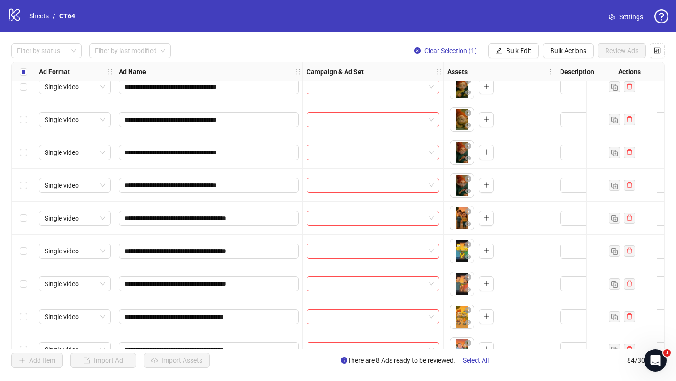
scroll to position [407, 0]
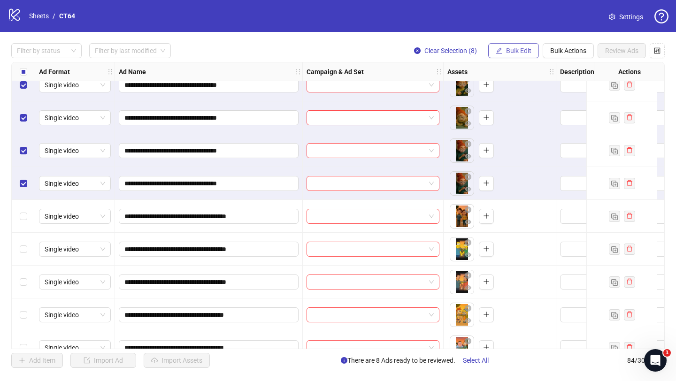
click at [522, 47] on span "Bulk Edit" at bounding box center [518, 51] width 25 height 8
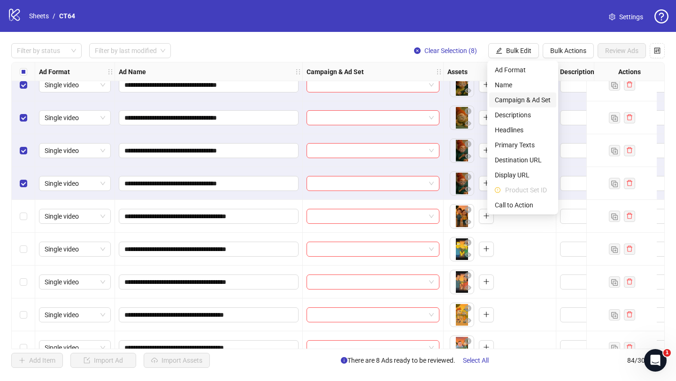
click at [521, 98] on span "Campaign & Ad Set" at bounding box center [523, 100] width 56 height 10
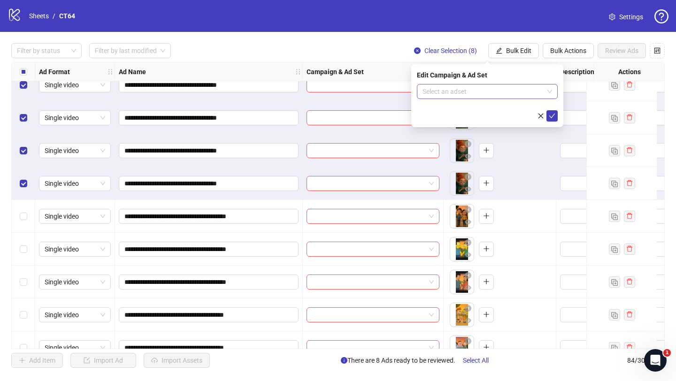
click at [457, 91] on input "search" at bounding box center [482, 91] width 121 height 14
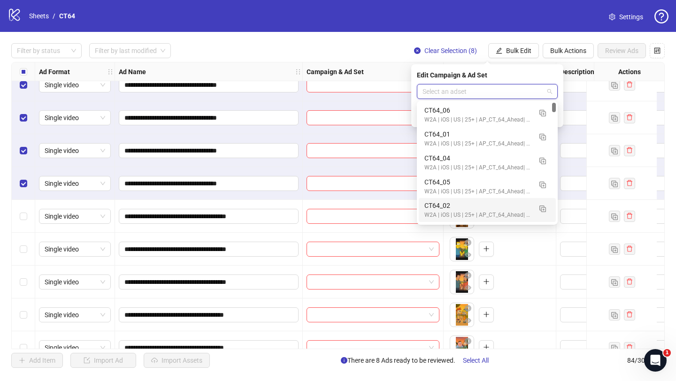
click at [445, 219] on div "W2A | iOS | US | 25+ | AP_CT_64_Ahead| FreePaidTrial |[DATE]" at bounding box center [477, 215] width 107 height 9
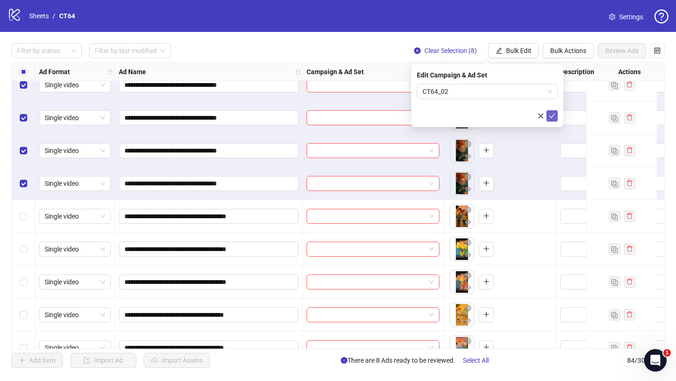
click at [550, 111] on button "submit" at bounding box center [551, 115] width 11 height 11
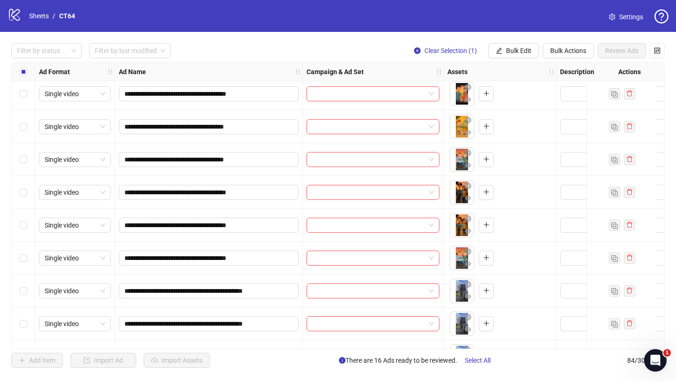
scroll to position [660, 0]
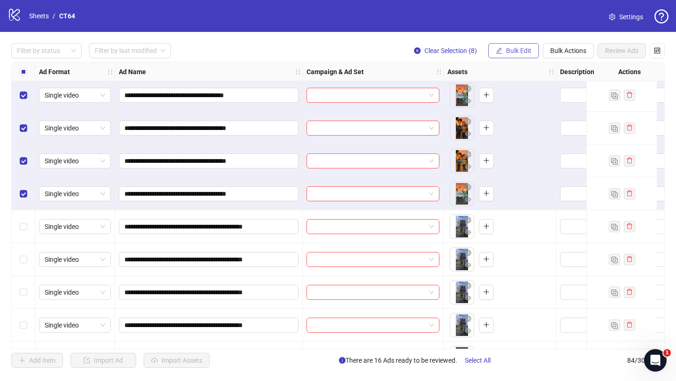
click at [515, 47] on span "Bulk Edit" at bounding box center [518, 51] width 25 height 8
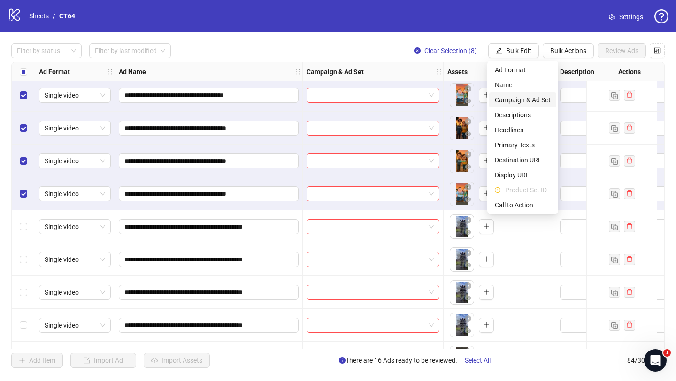
click at [514, 103] on span "Campaign & Ad Set" at bounding box center [523, 100] width 56 height 10
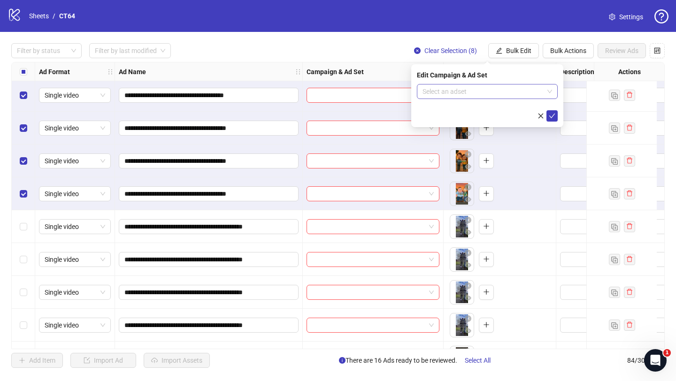
click at [484, 92] on input "search" at bounding box center [482, 91] width 121 height 14
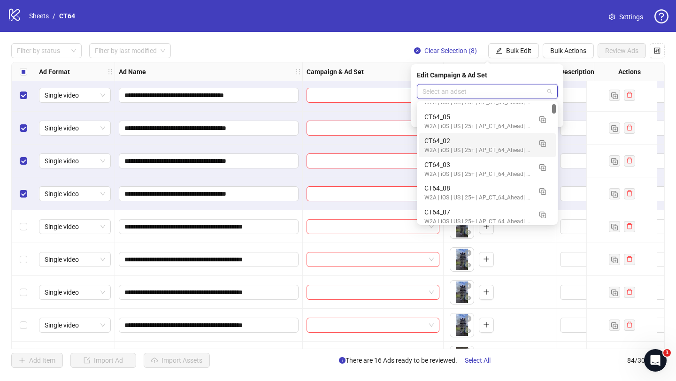
scroll to position [66, 0]
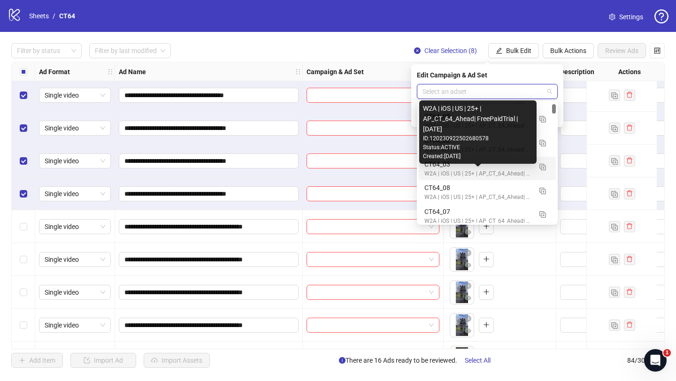
click at [431, 170] on div "W2A | iOS | US | 25+ | AP_CT_64_Ahead| FreePaidTrial |[DATE]" at bounding box center [477, 173] width 107 height 9
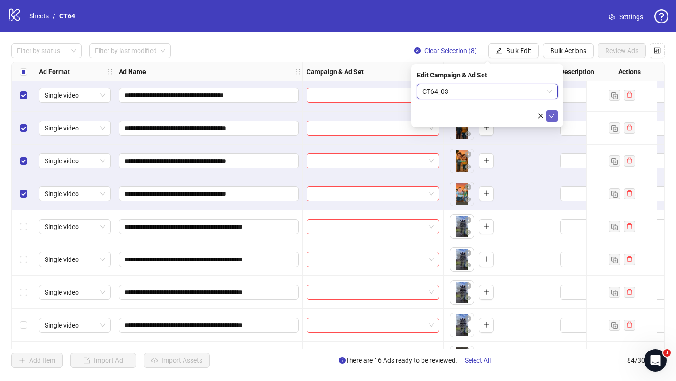
click at [553, 116] on icon "check" at bounding box center [552, 116] width 7 height 7
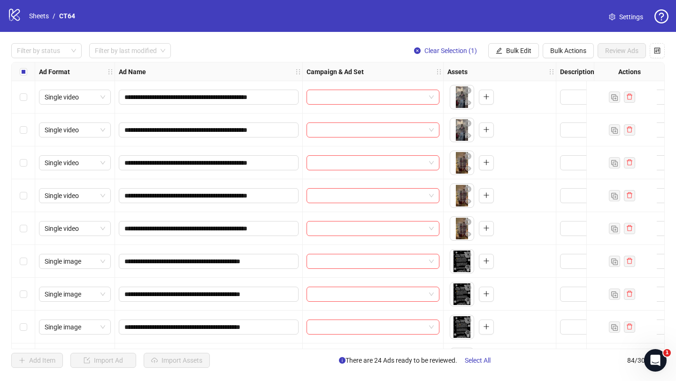
scroll to position [1118, 0]
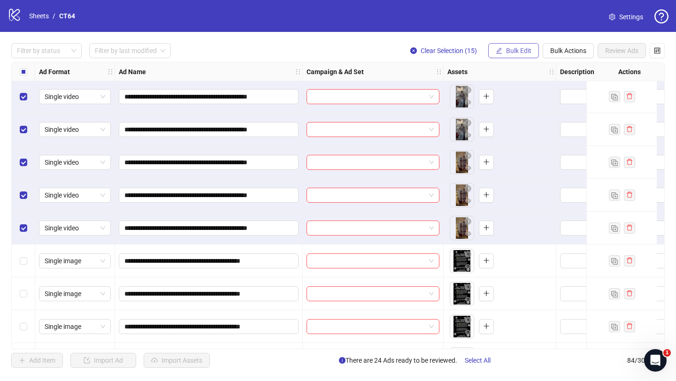
click at [503, 52] on button "Bulk Edit" at bounding box center [513, 50] width 51 height 15
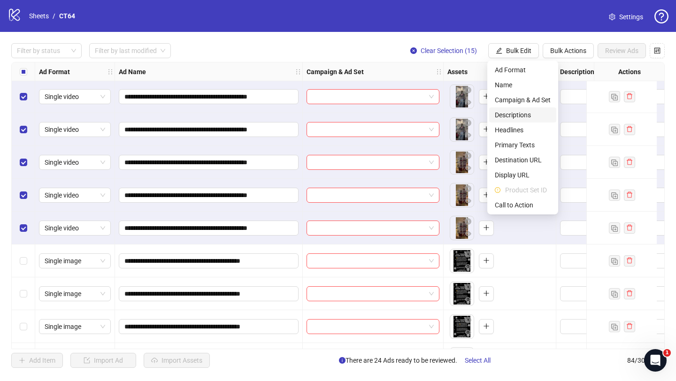
click at [511, 108] on li "Descriptions" at bounding box center [522, 114] width 67 height 15
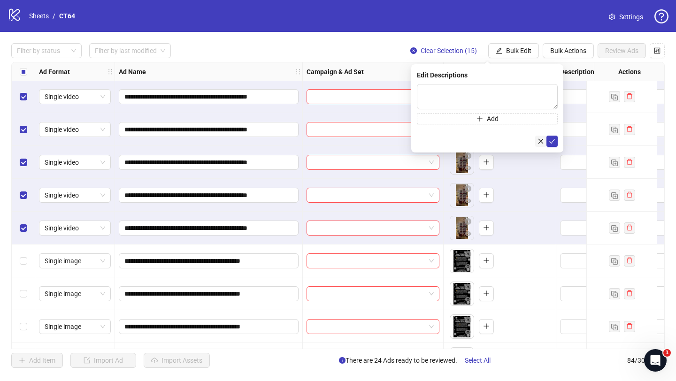
click at [539, 139] on icon "close" at bounding box center [540, 140] width 5 height 5
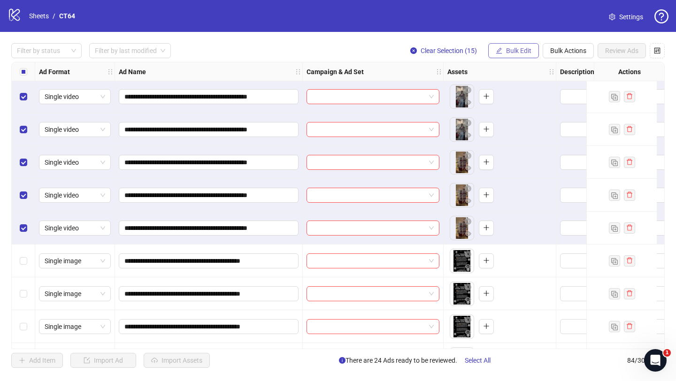
click at [520, 46] on button "Bulk Edit" at bounding box center [513, 50] width 51 height 15
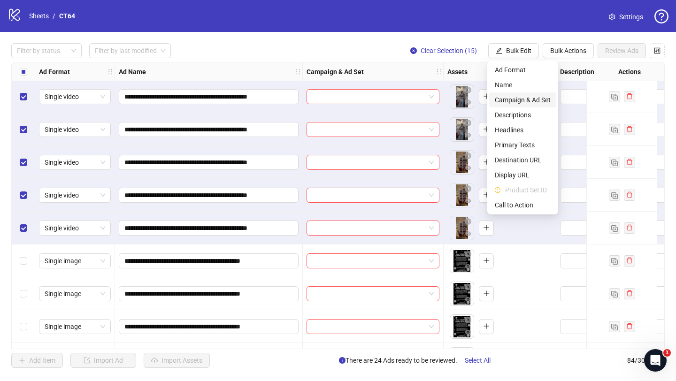
click at [530, 96] on span "Campaign & Ad Set" at bounding box center [523, 100] width 56 height 10
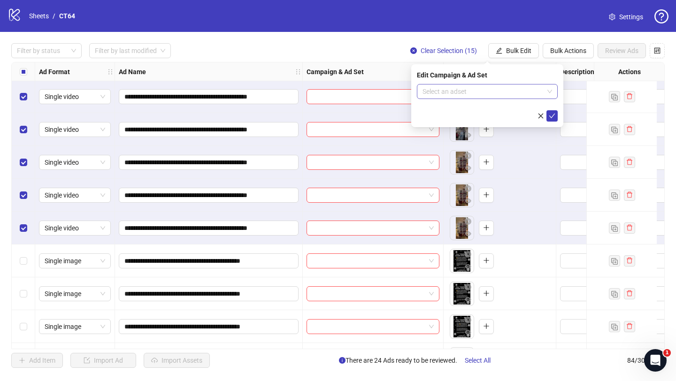
click at [492, 92] on input "search" at bounding box center [482, 91] width 121 height 14
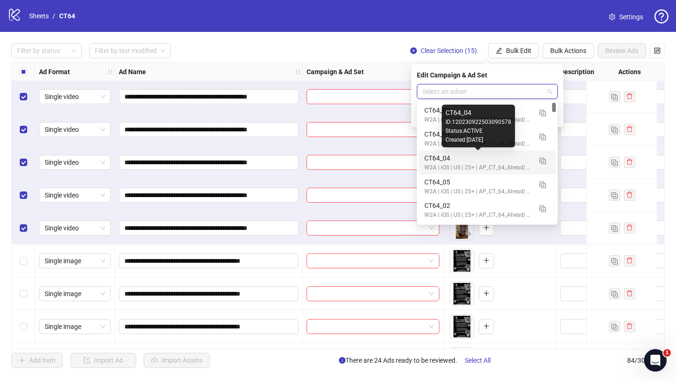
click at [453, 160] on div "CT64_04" at bounding box center [477, 158] width 107 height 10
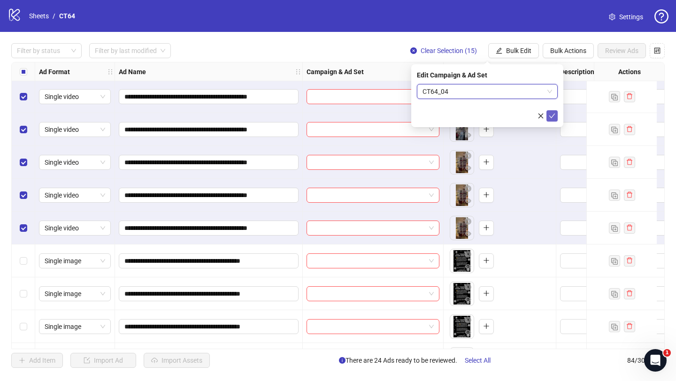
click at [552, 115] on icon "check" at bounding box center [552, 116] width 7 height 7
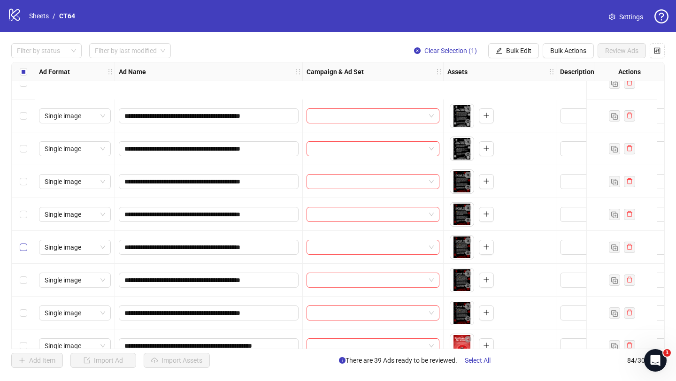
scroll to position [1446, 0]
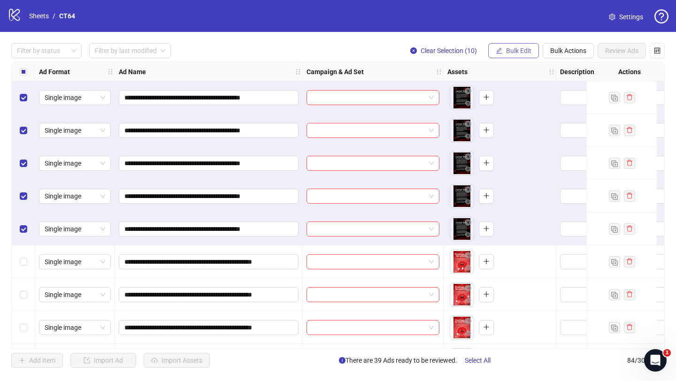
click at [514, 57] on button "Bulk Edit" at bounding box center [513, 50] width 51 height 15
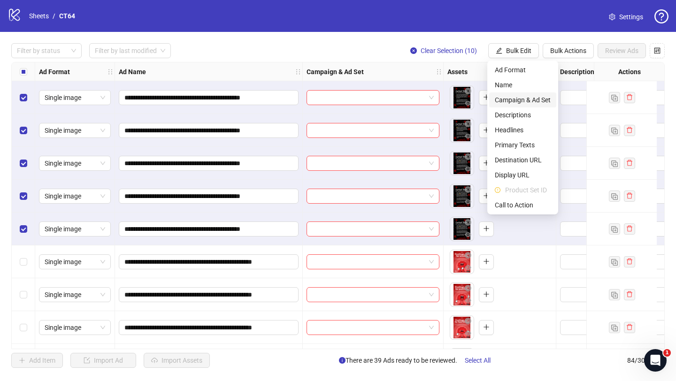
click at [517, 104] on span "Campaign & Ad Set" at bounding box center [523, 100] width 56 height 10
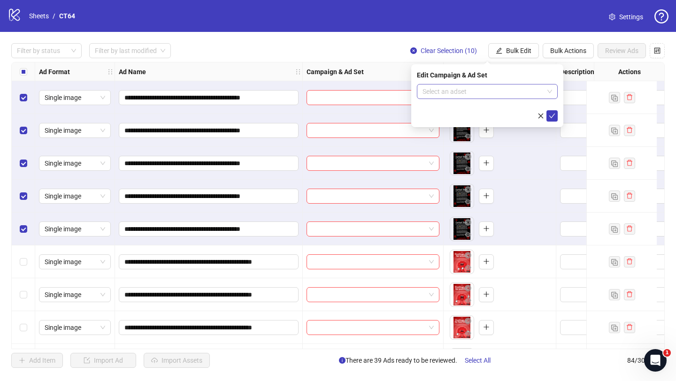
click at [495, 86] on input "search" at bounding box center [482, 91] width 121 height 14
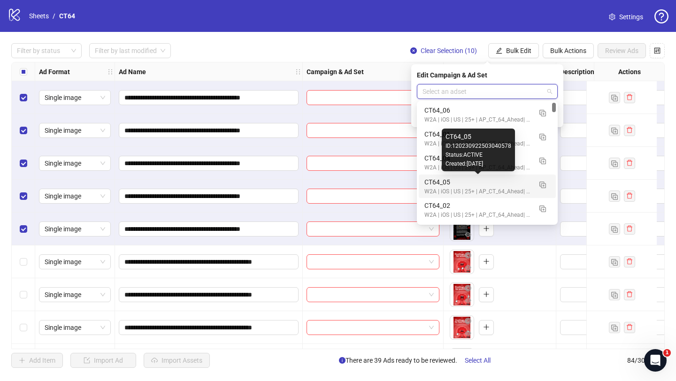
click at [447, 184] on div "CT64_05" at bounding box center [477, 182] width 107 height 10
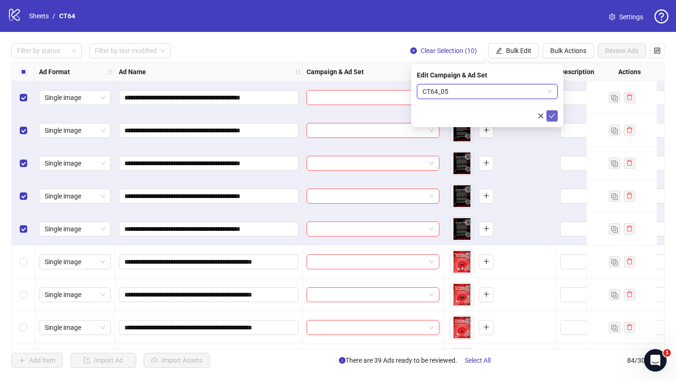
click at [554, 115] on icon "check" at bounding box center [552, 116] width 7 height 7
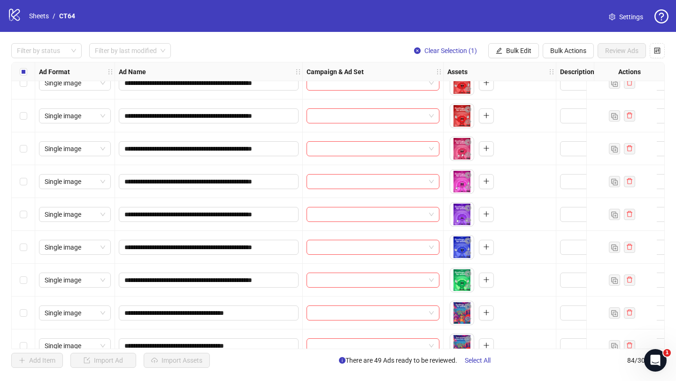
scroll to position [1731, 0]
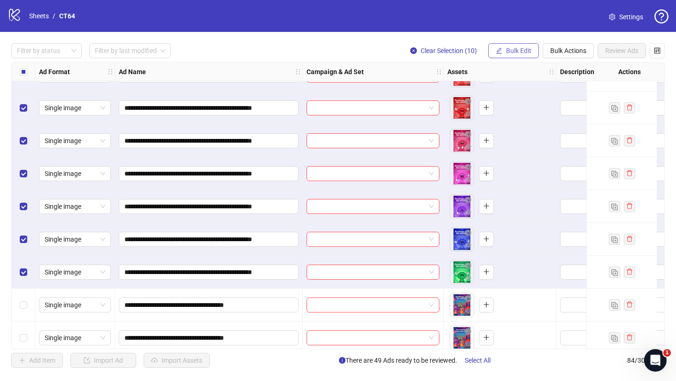
click at [515, 50] on span "Bulk Edit" at bounding box center [518, 51] width 25 height 8
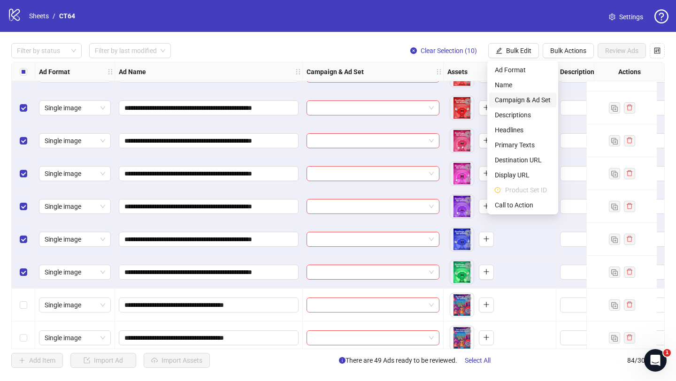
click at [512, 103] on span "Campaign & Ad Set" at bounding box center [523, 100] width 56 height 10
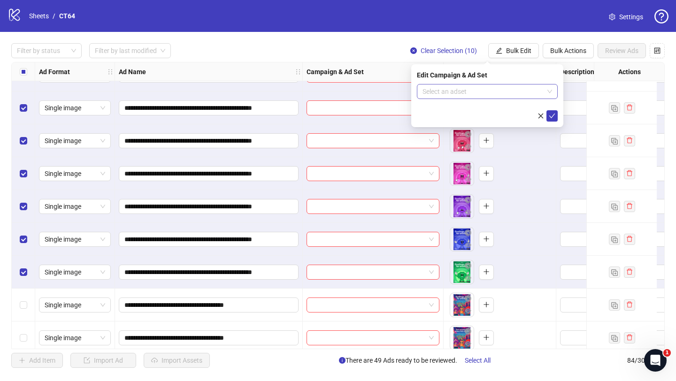
click at [487, 88] on input "search" at bounding box center [482, 91] width 121 height 14
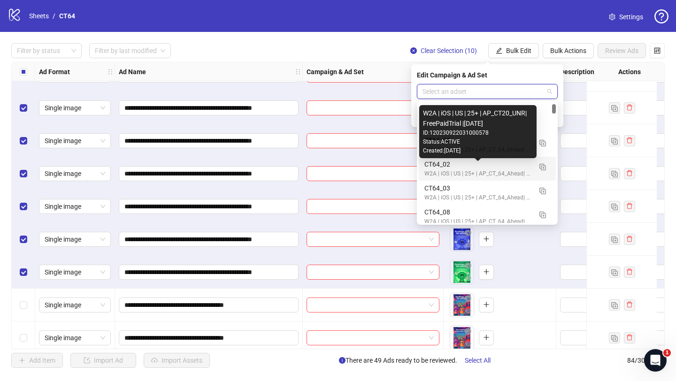
scroll to position [0, 0]
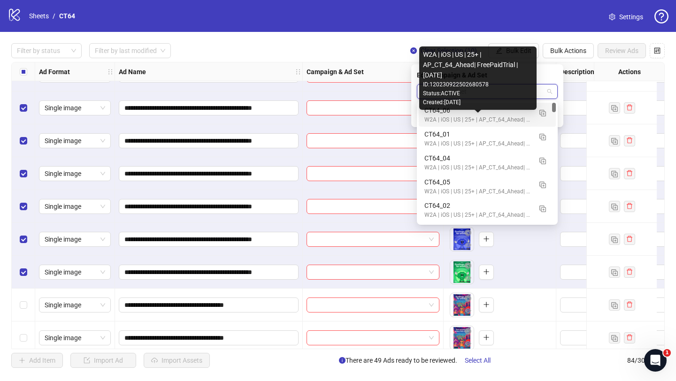
click at [475, 120] on div "W2A | iOS | US | 25+ | AP_CT_64_Ahead| FreePaidTrial |[DATE]" at bounding box center [477, 119] width 107 height 9
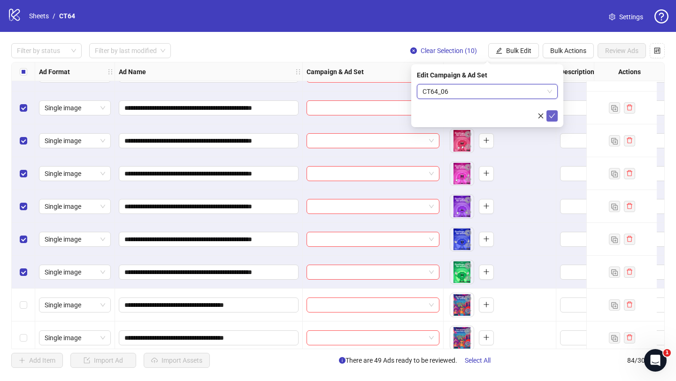
click at [551, 118] on icon "check" at bounding box center [552, 116] width 7 height 7
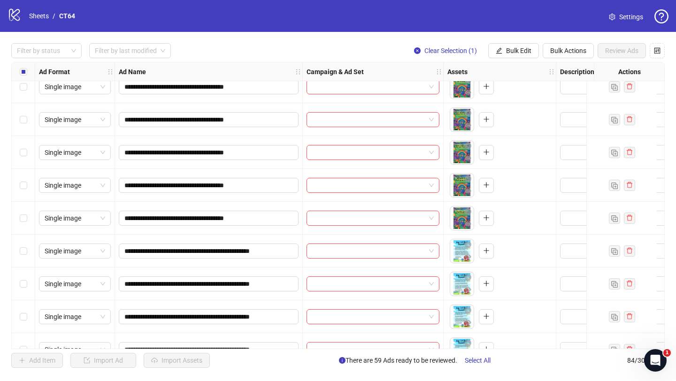
scroll to position [2277, 0]
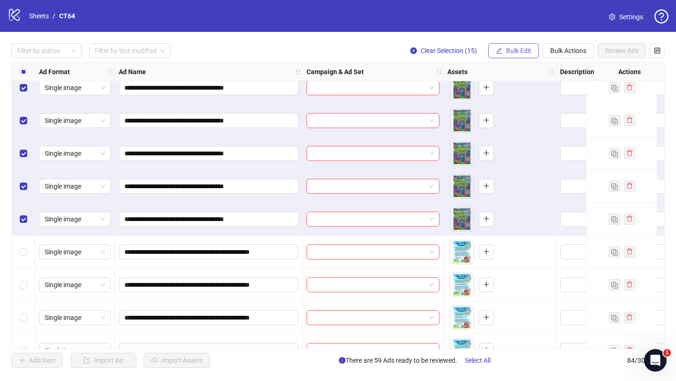
click at [504, 53] on button "Bulk Edit" at bounding box center [513, 50] width 51 height 15
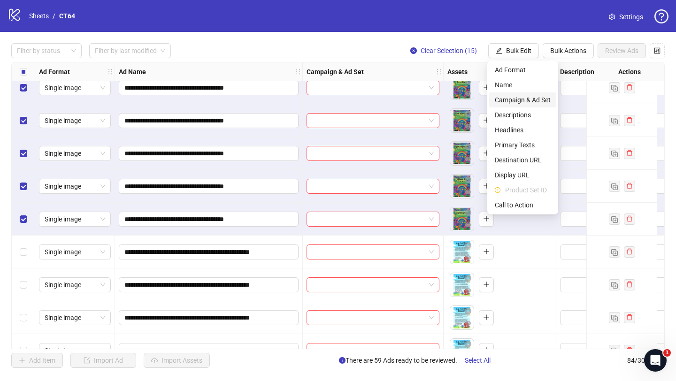
click at [516, 100] on span "Campaign & Ad Set" at bounding box center [523, 100] width 56 height 10
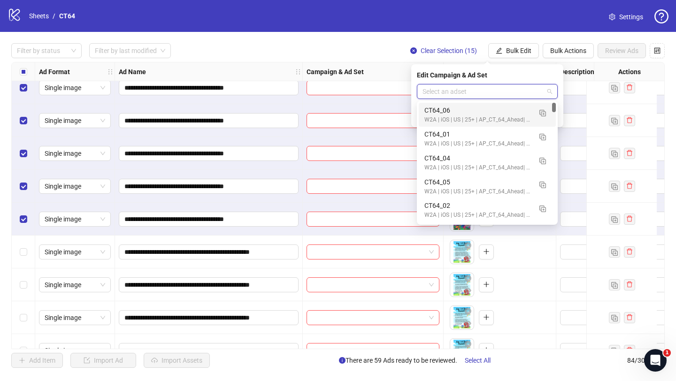
click at [490, 91] on input "search" at bounding box center [482, 91] width 121 height 14
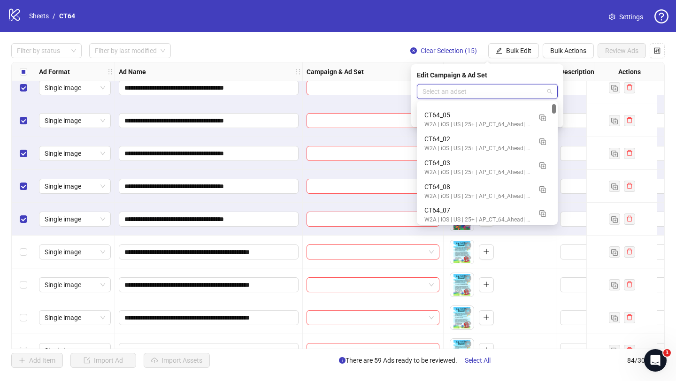
scroll to position [84, 0]
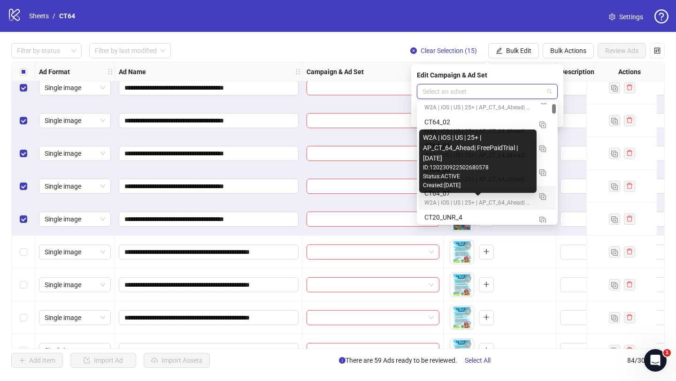
click at [445, 198] on div "CT64_07" at bounding box center [477, 193] width 107 height 10
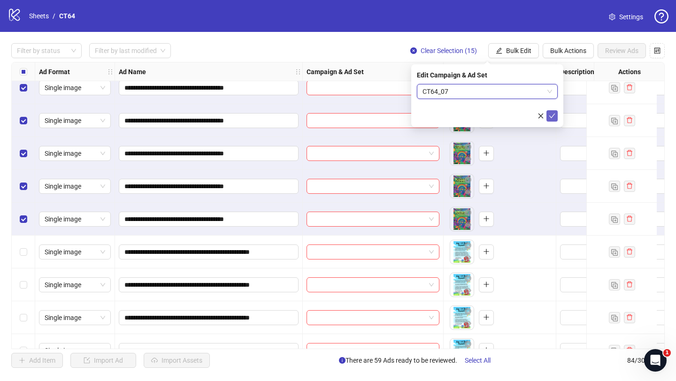
click at [552, 116] on icon "check" at bounding box center [552, 116] width 6 height 5
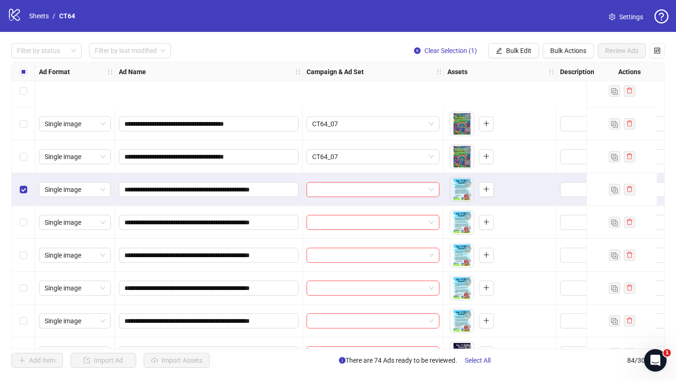
scroll to position [2496, 0]
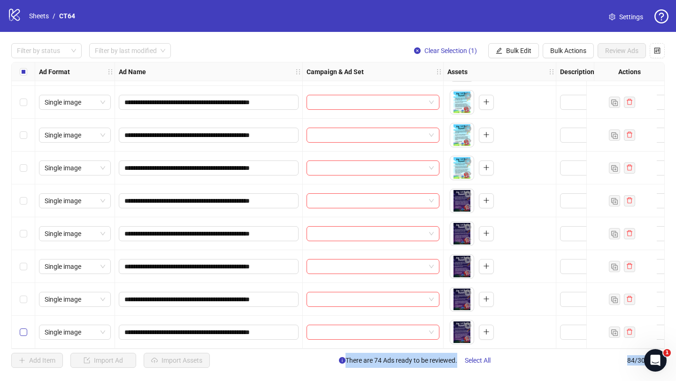
click at [22, 333] on label "Select row 84" at bounding box center [24, 332] width 8 height 10
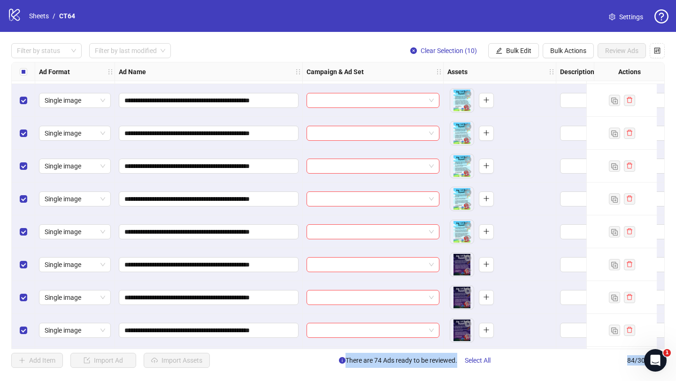
scroll to position [2388, 0]
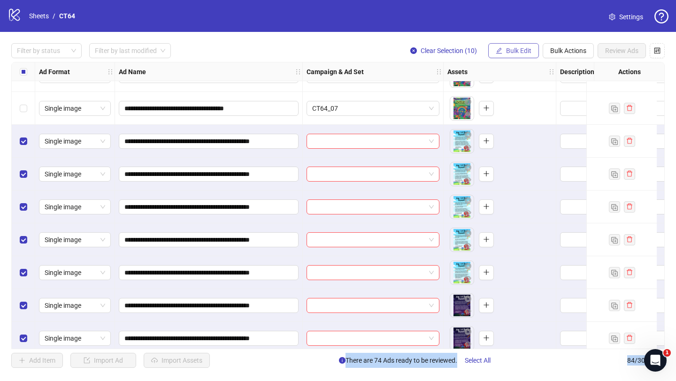
click at [517, 53] on span "Bulk Edit" at bounding box center [518, 51] width 25 height 8
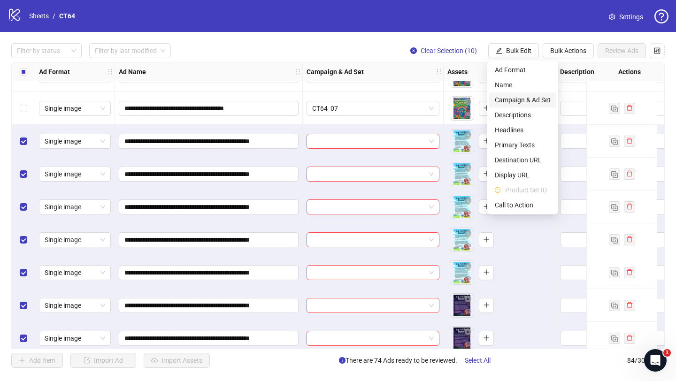
click at [514, 103] on span "Campaign & Ad Set" at bounding box center [523, 100] width 56 height 10
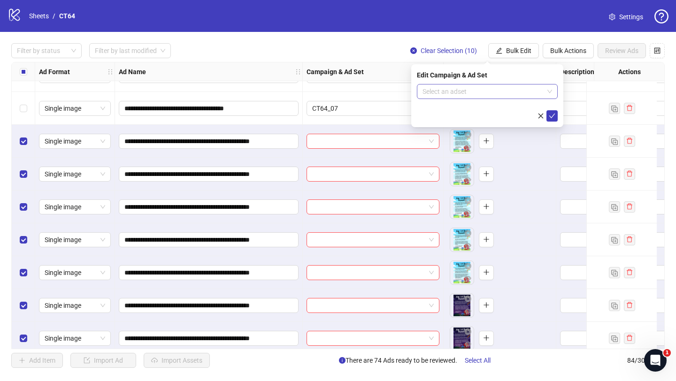
click at [480, 87] on input "search" at bounding box center [482, 91] width 121 height 14
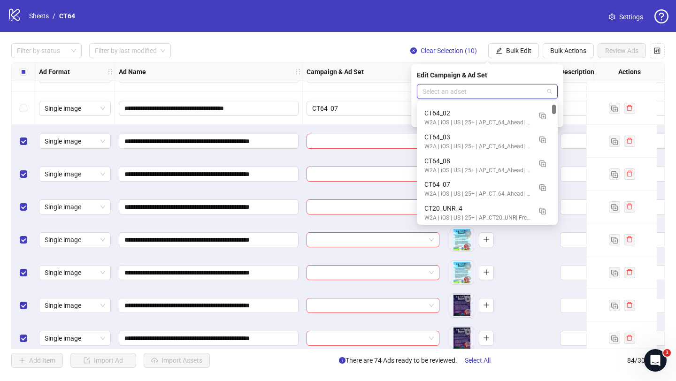
scroll to position [100, 0]
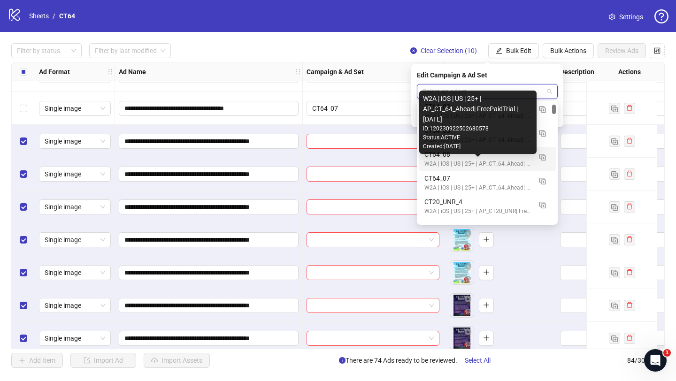
click at [443, 160] on div "W2A | iOS | US | 25+ | AP_CT_64_Ahead| FreePaidTrial |[DATE]" at bounding box center [477, 164] width 107 height 9
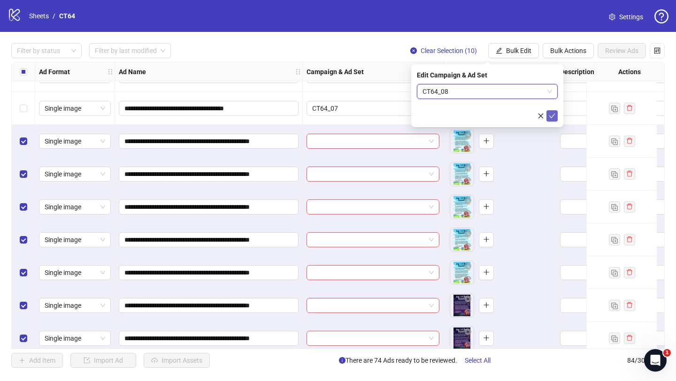
click at [551, 117] on icon "check" at bounding box center [552, 116] width 6 height 5
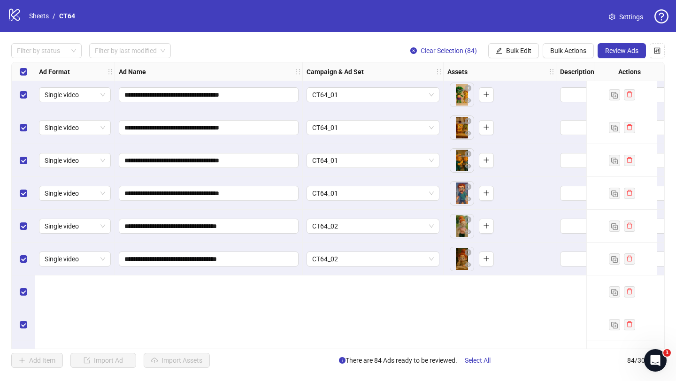
scroll to position [0, 0]
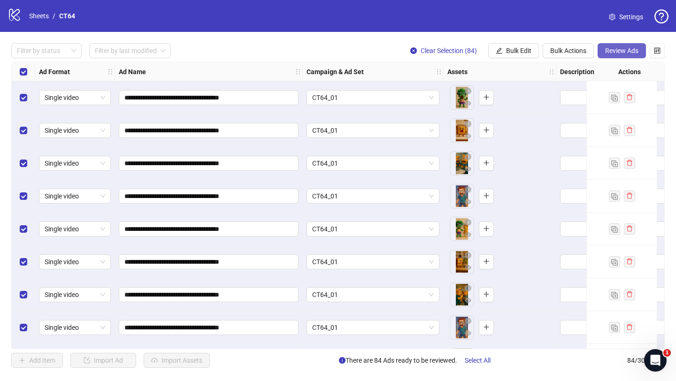
click at [613, 54] on span "Review Ads" at bounding box center [621, 51] width 33 height 8
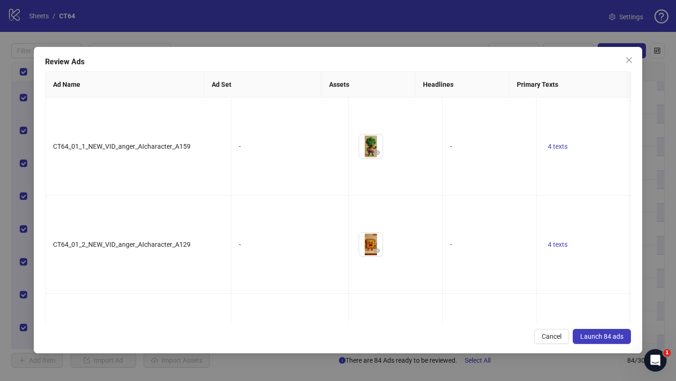
click at [600, 339] on span "Launch 84 ads" at bounding box center [601, 337] width 43 height 8
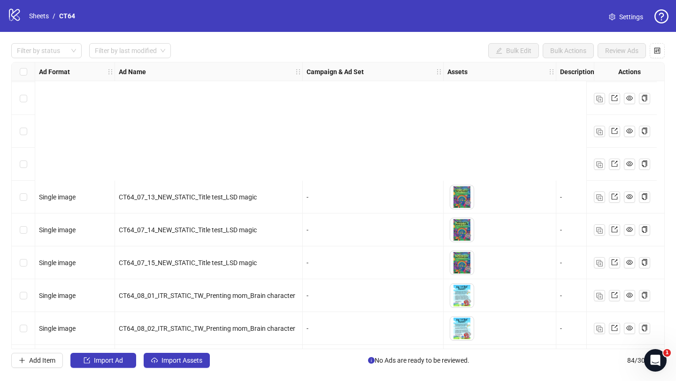
scroll to position [2496, 0]
